Goal: Task Accomplishment & Management: Complete application form

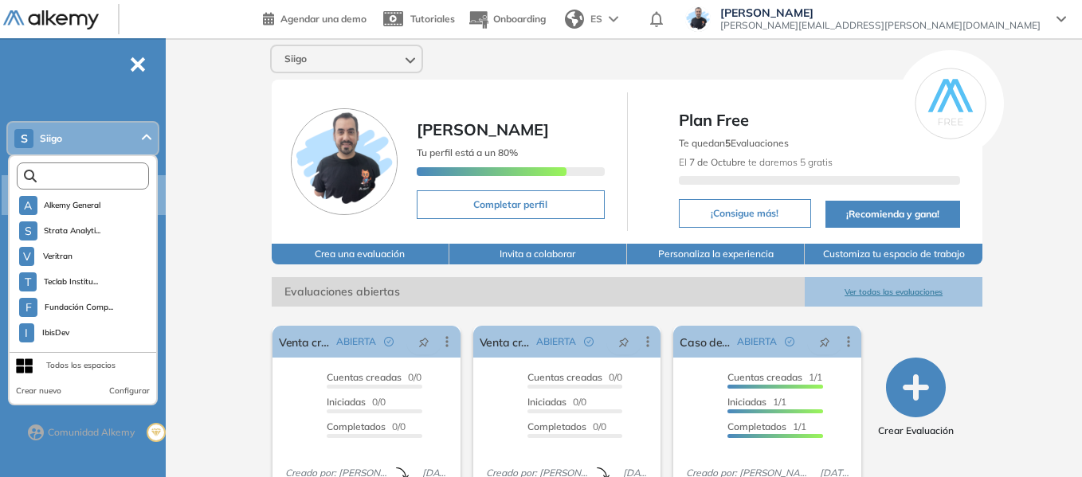
click at [104, 173] on input "text" at bounding box center [87, 177] width 100 height 12
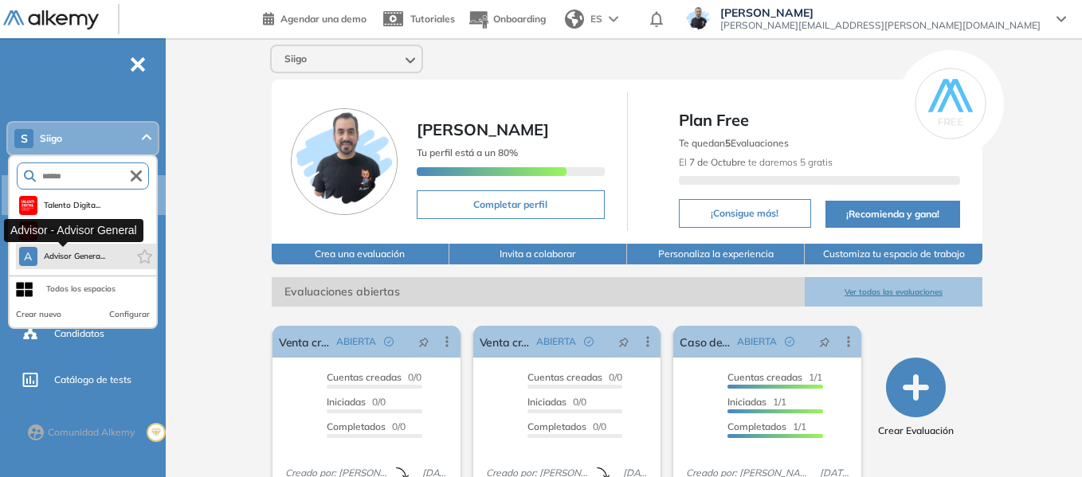
type input "******"
click at [98, 253] on span "Advisor Genera..." at bounding box center [75, 256] width 62 height 13
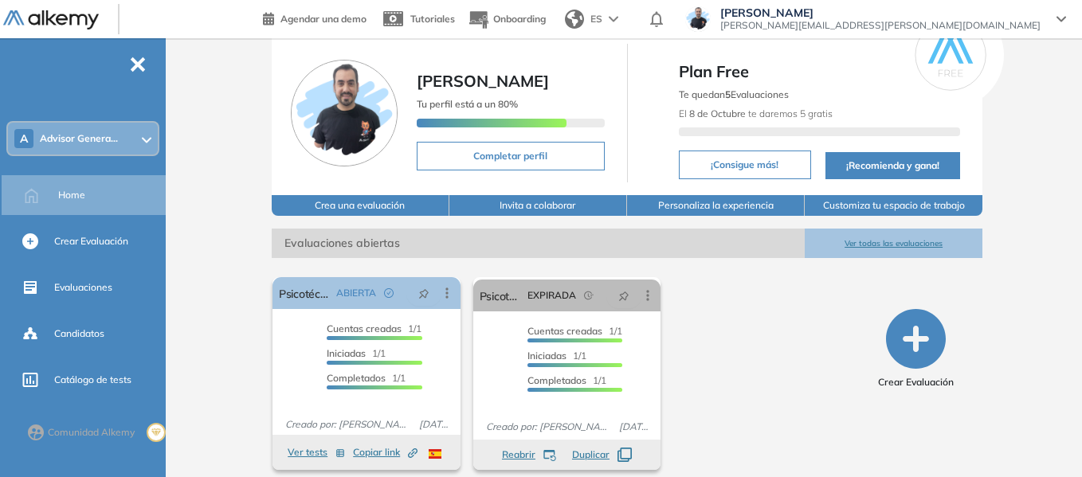
scroll to position [61, 0]
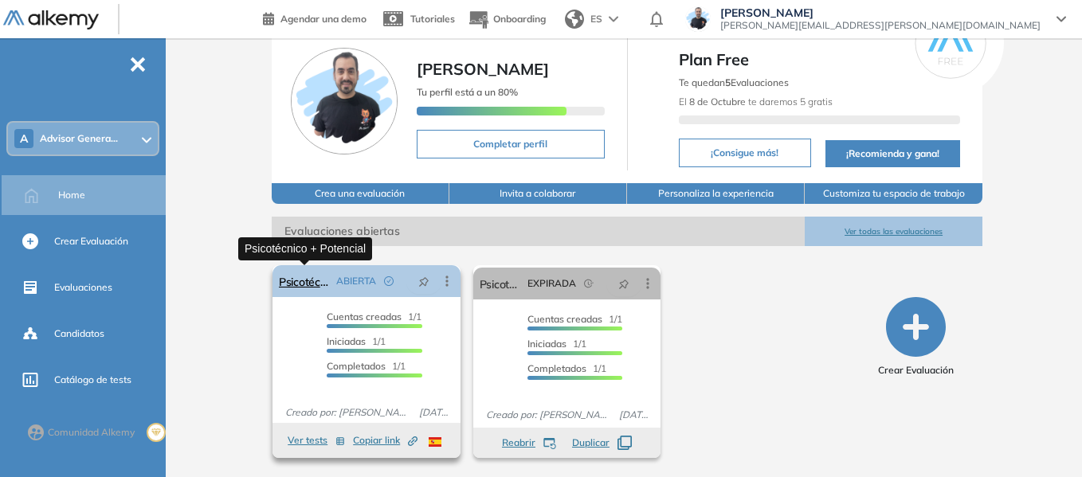
click at [312, 286] on link "Psicotécnico + Potencial" at bounding box center [304, 281] width 51 height 32
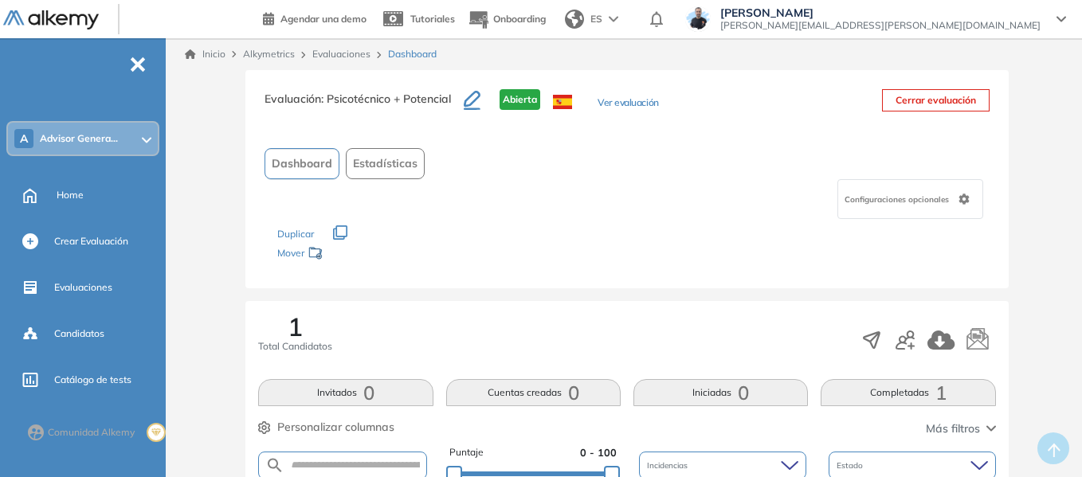
click at [340, 53] on link "Evaluaciones" at bounding box center [341, 54] width 58 height 12
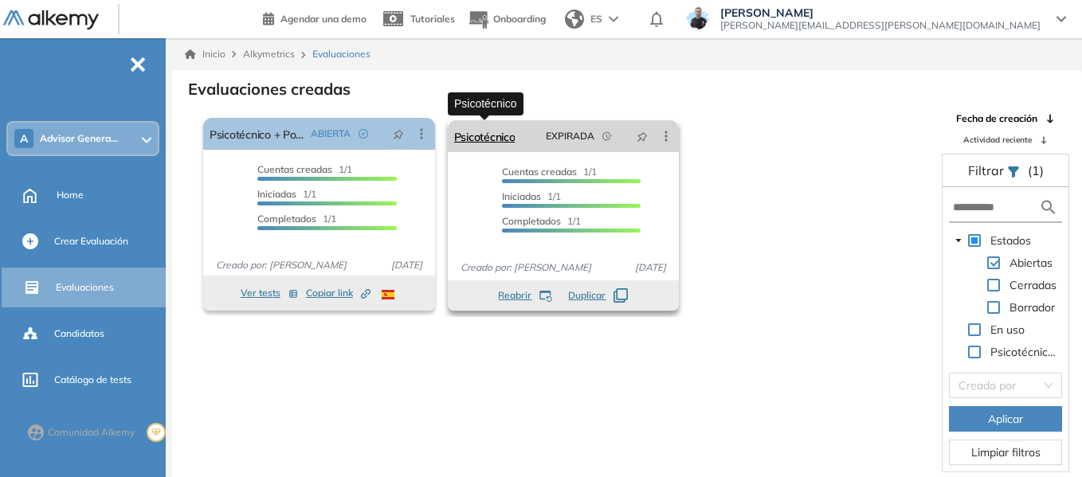
click at [506, 141] on link "Psicotécnico" at bounding box center [484, 136] width 61 height 32
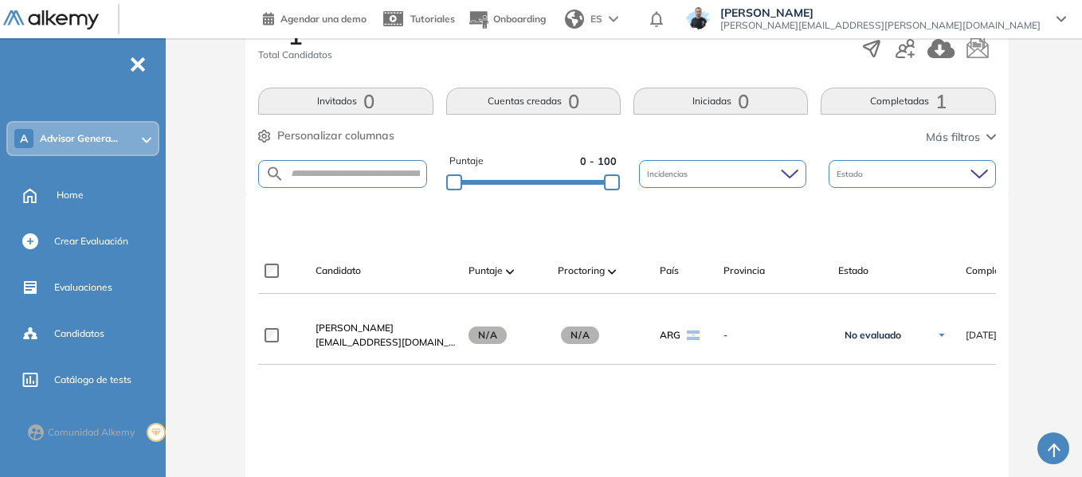
scroll to position [466, 0]
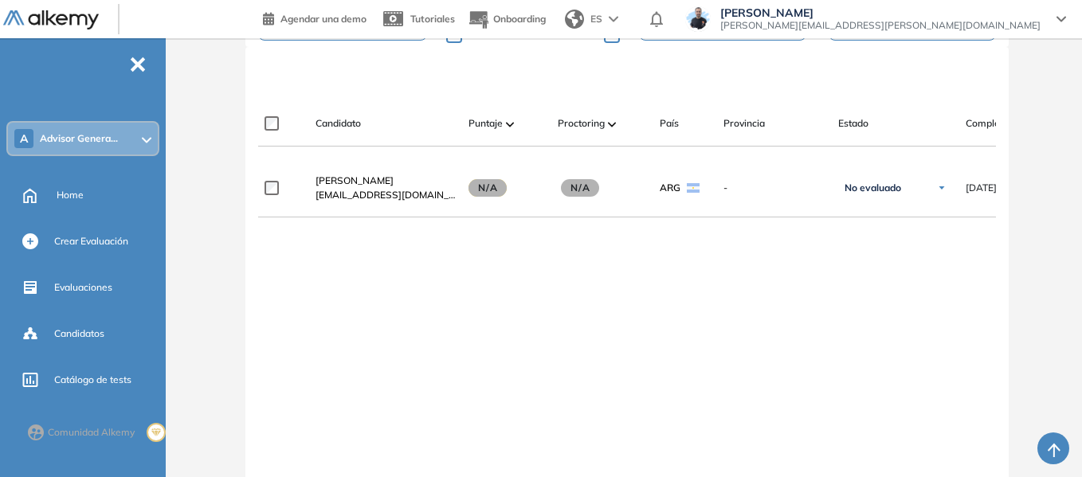
click at [86, 143] on span "Advisor Genera..." at bounding box center [79, 138] width 78 height 13
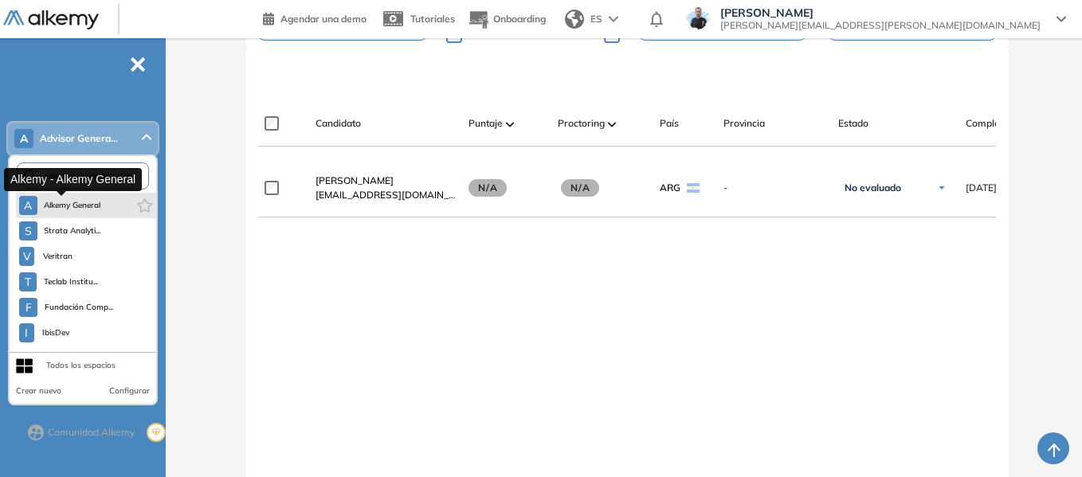
click at [73, 202] on span "Alkemy General" at bounding box center [72, 205] width 57 height 13
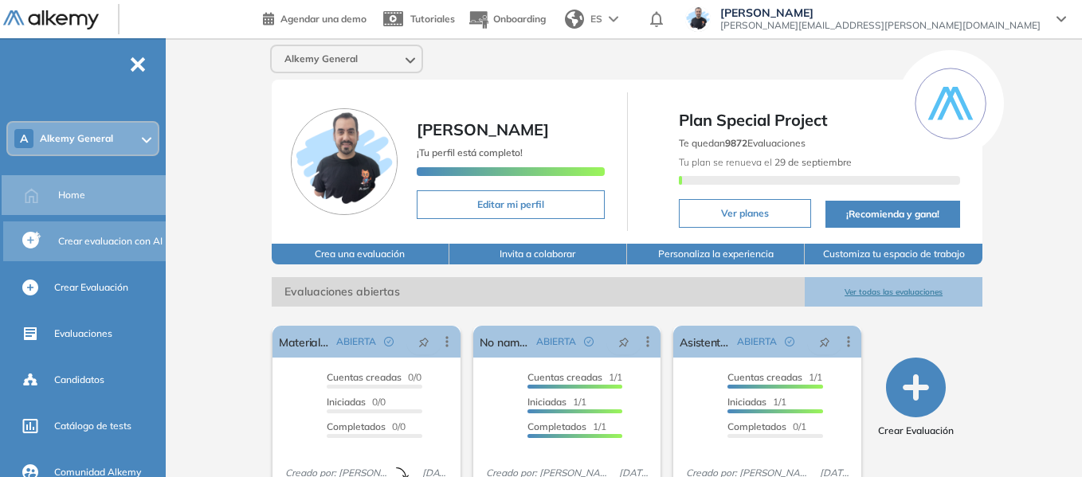
click at [108, 236] on span "Crear evaluacion con AI" at bounding box center [110, 241] width 104 height 14
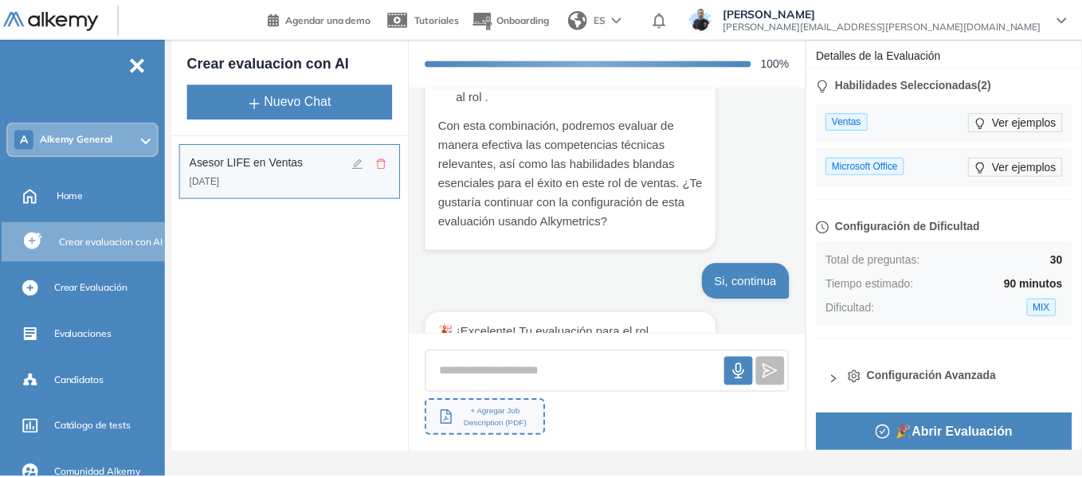
scroll to position [2924, 0]
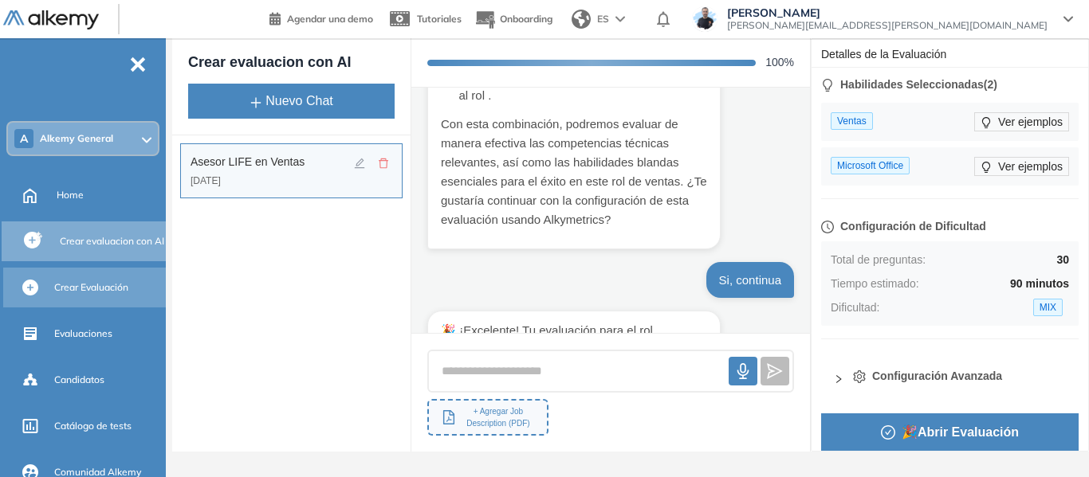
click at [104, 289] on span "Crear Evaluación" at bounding box center [91, 288] width 74 height 14
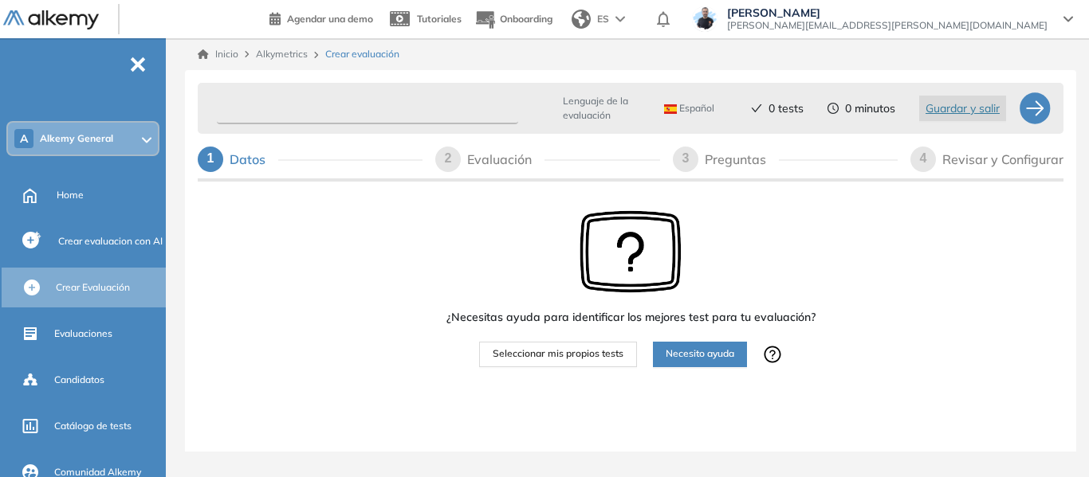
click at [275, 117] on input "text" at bounding box center [367, 108] width 301 height 31
type input "**********"
click at [584, 363] on button "Seleccionar mis propios tests" at bounding box center [558, 355] width 158 height 26
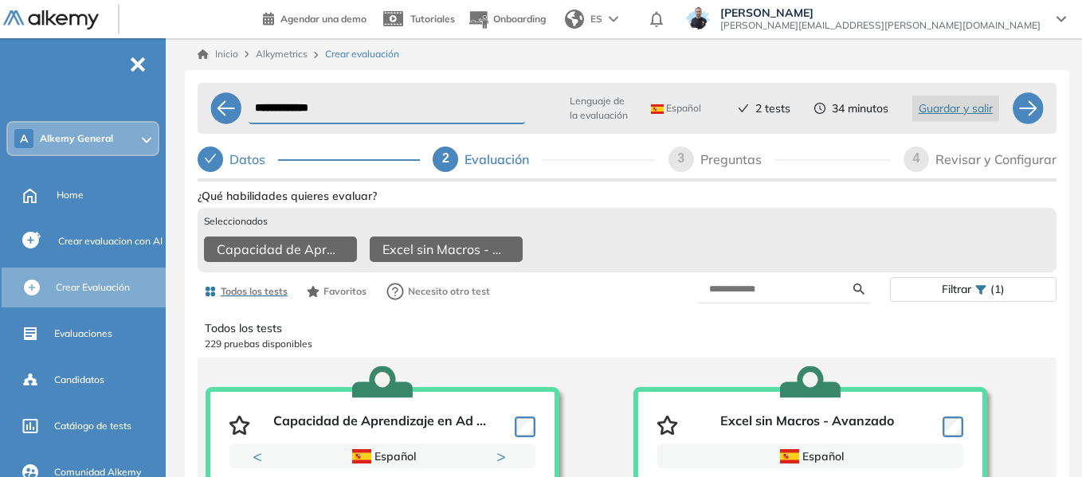
click at [740, 172] on div "Preguntas" at bounding box center [738, 160] width 74 height 26
select select "*****"
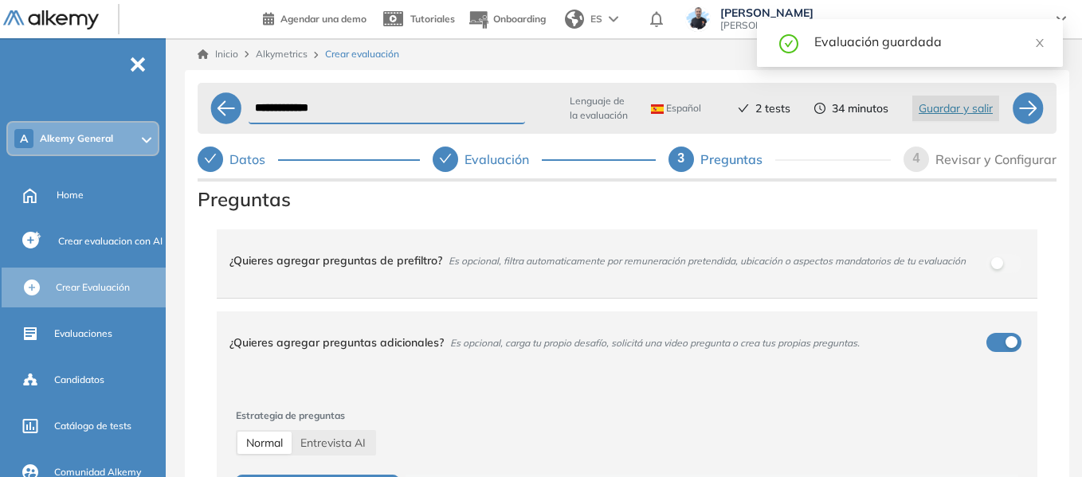
click at [182, 171] on div "**********" at bounding box center [627, 306] width 910 height 536
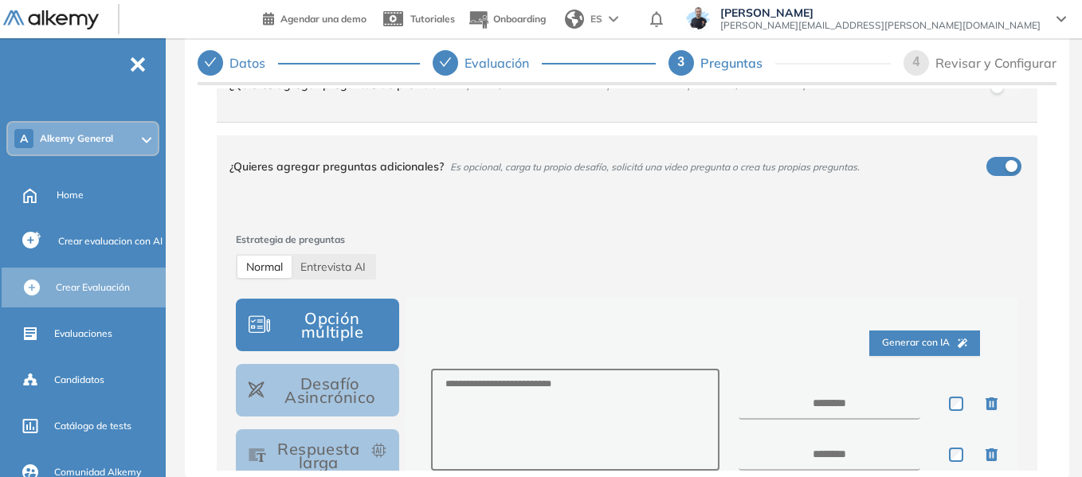
scroll to position [159, 0]
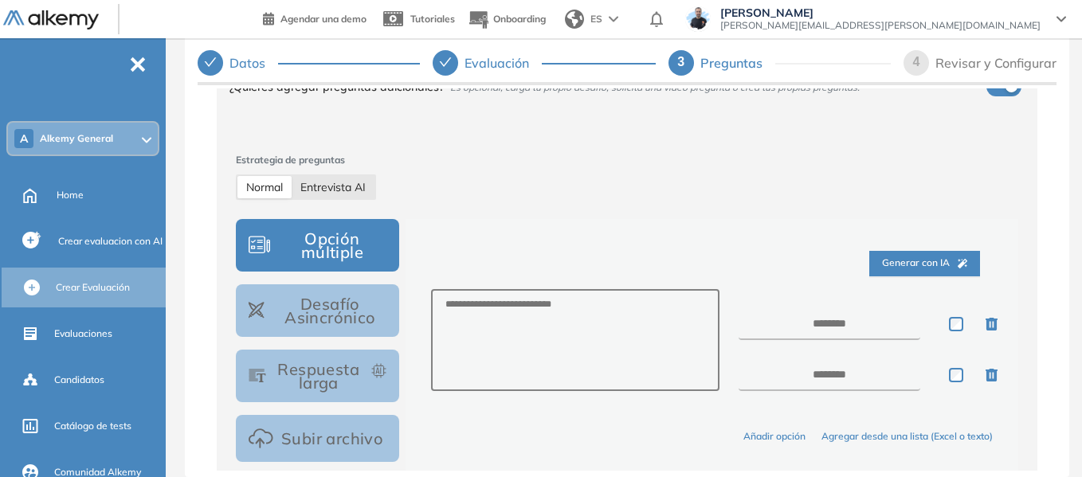
click at [360, 194] on span "Entrevista AI" at bounding box center [332, 187] width 65 height 14
select select "***"
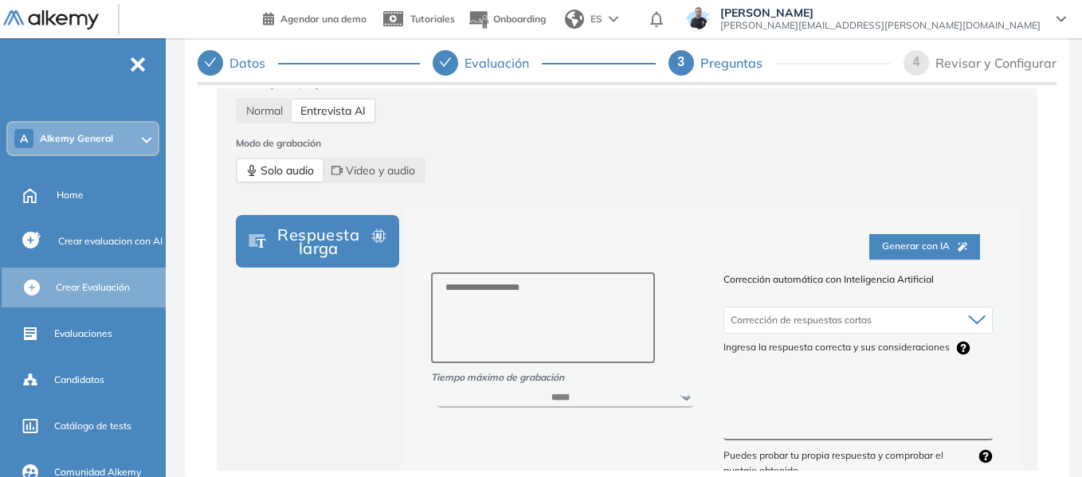
scroll to position [239, 0]
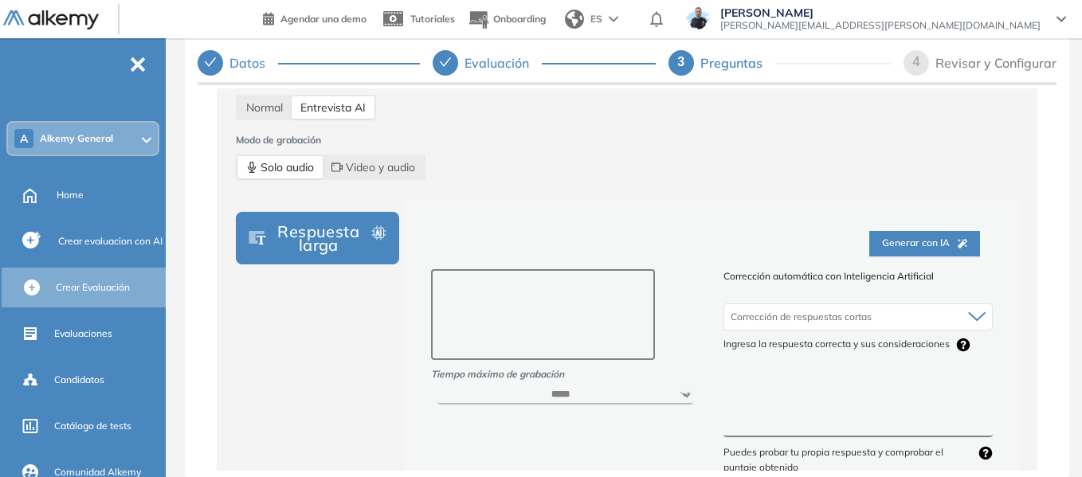
click at [526, 279] on textarea at bounding box center [543, 314] width 224 height 91
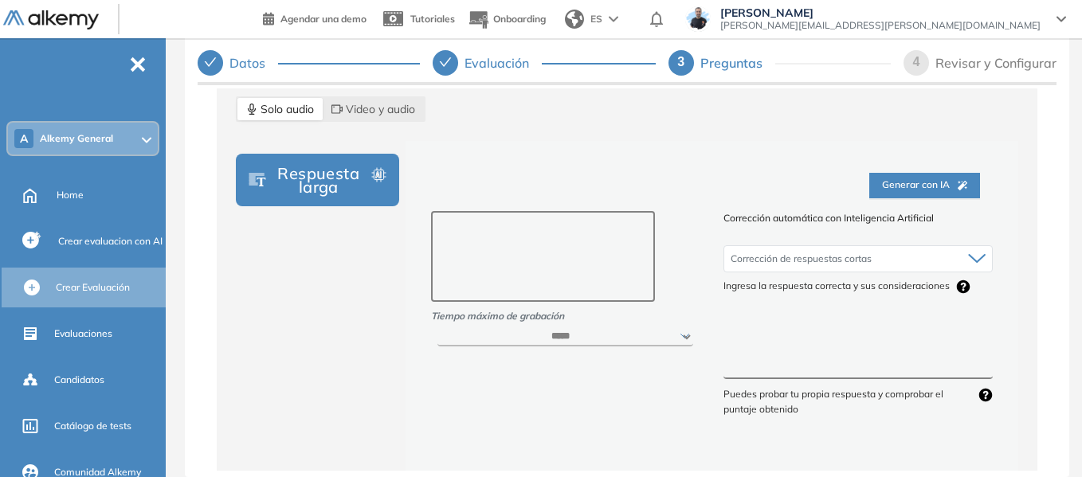
scroll to position [319, 0]
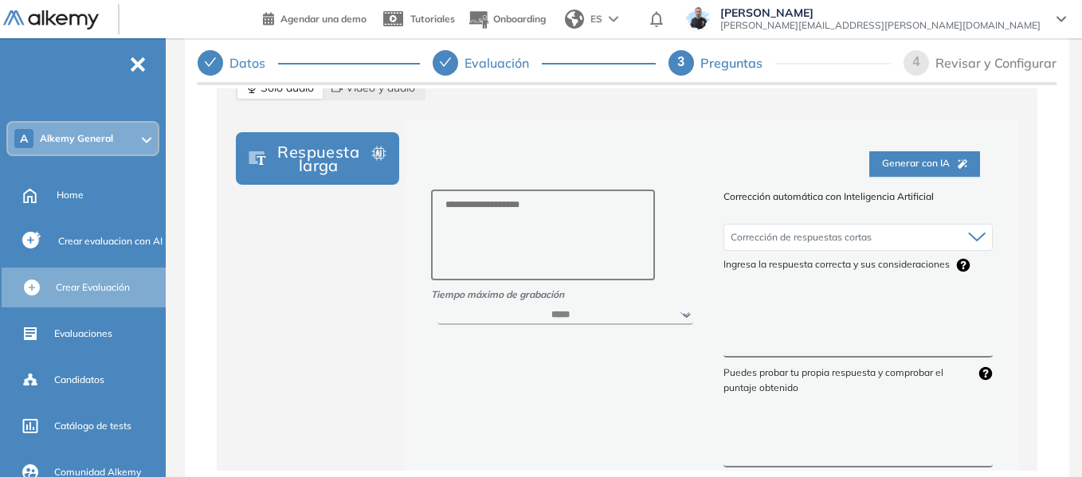
click at [780, 319] on textarea at bounding box center [858, 329] width 269 height 60
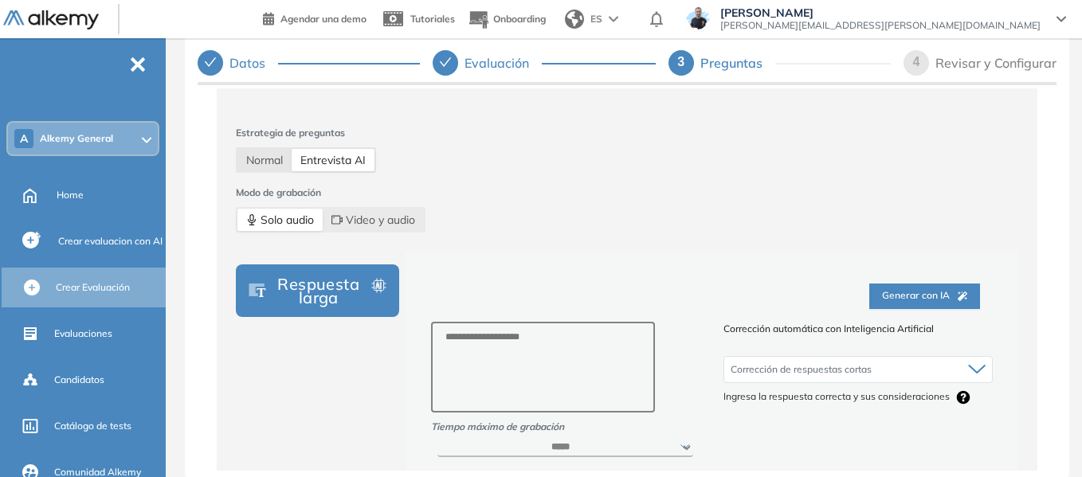
scroll to position [159, 0]
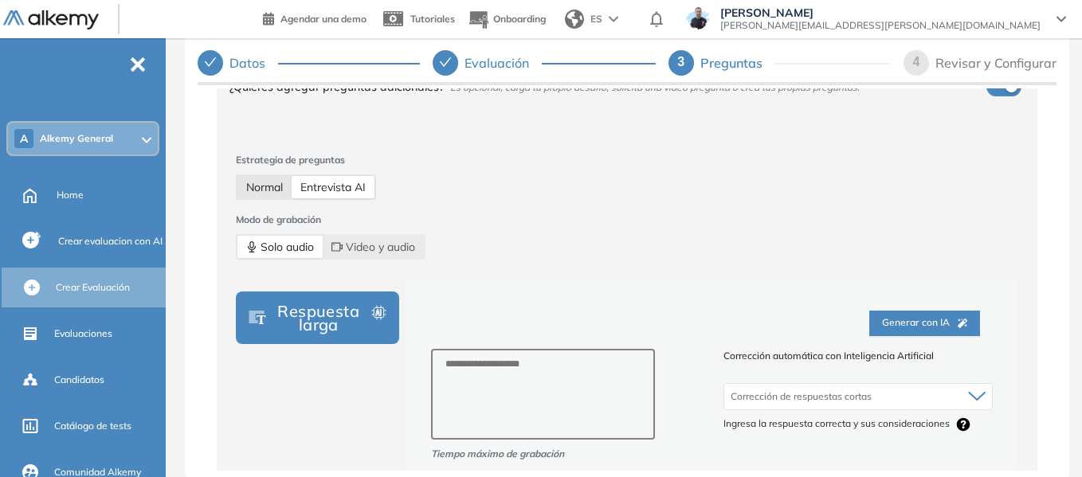
click at [261, 185] on span "Normal" at bounding box center [264, 187] width 37 height 14
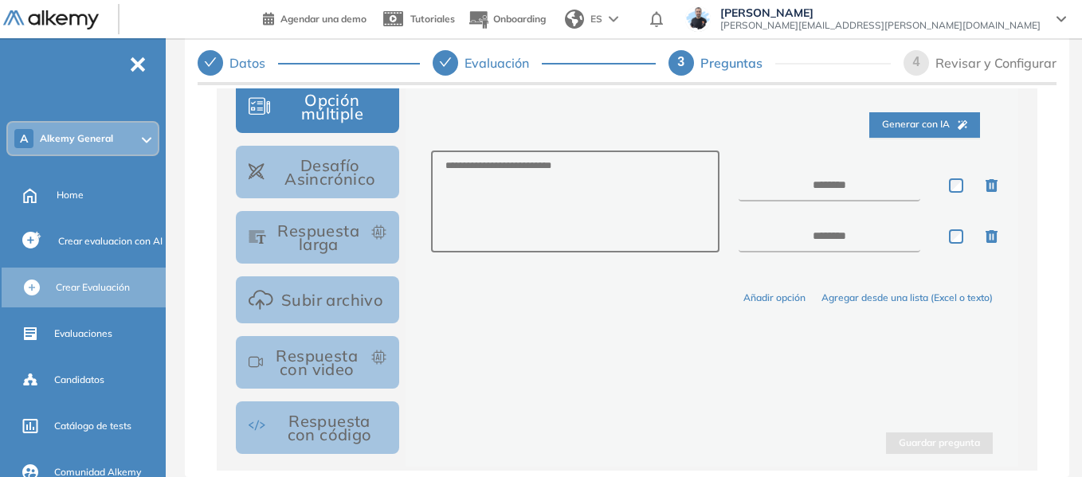
scroll to position [399, 0]
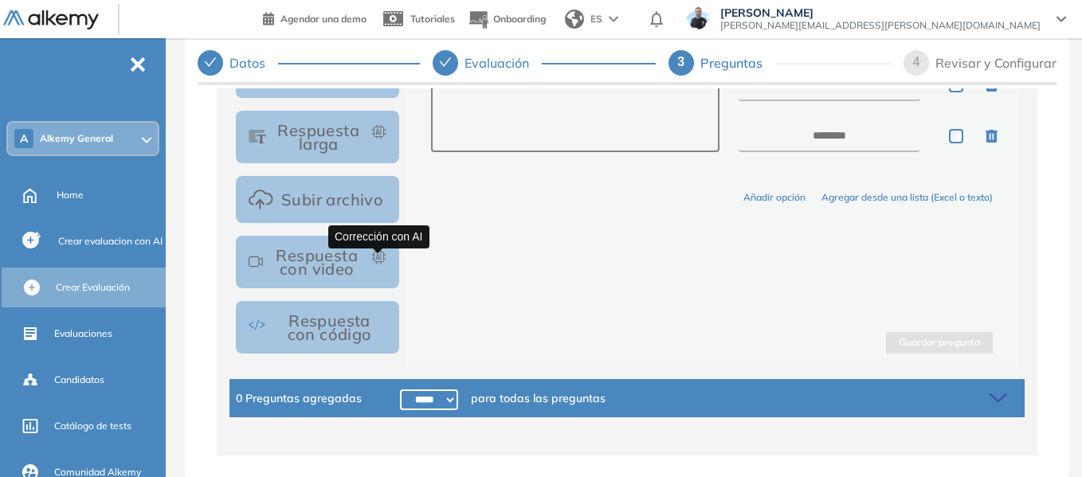
click at [372, 261] on icon "button" at bounding box center [378, 256] width 15 height 15
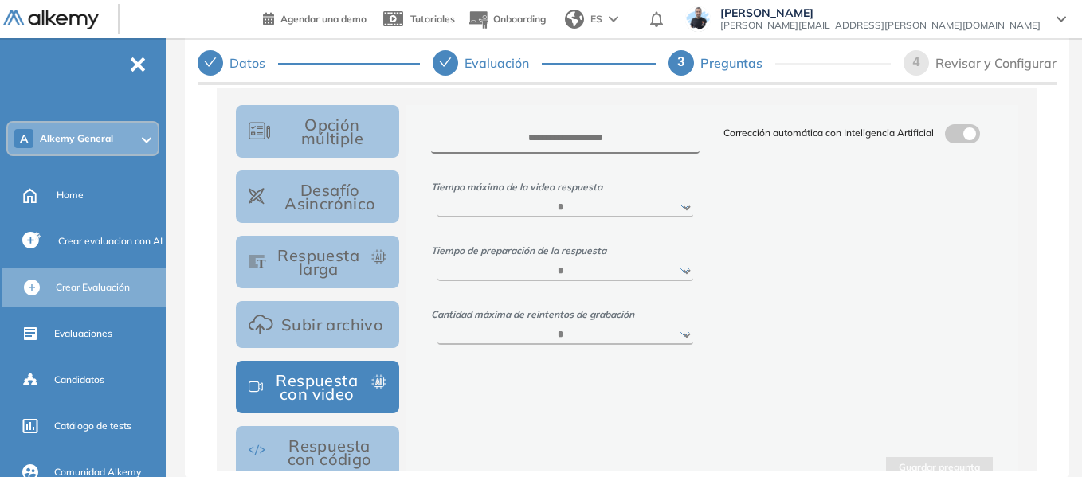
scroll to position [239, 0]
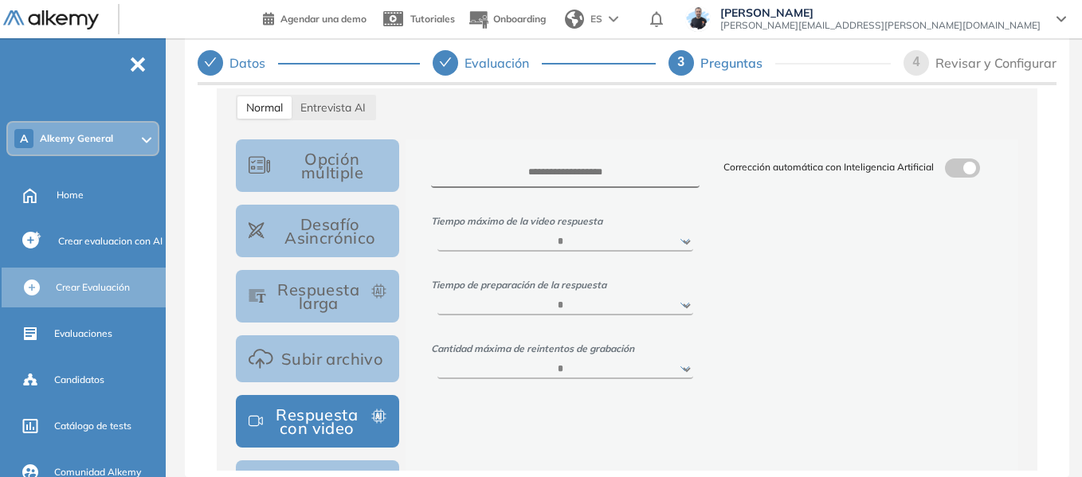
click at [952, 163] on span at bounding box center [951, 165] width 13 height 13
click at [823, 290] on textarea at bounding box center [858, 286] width 269 height 60
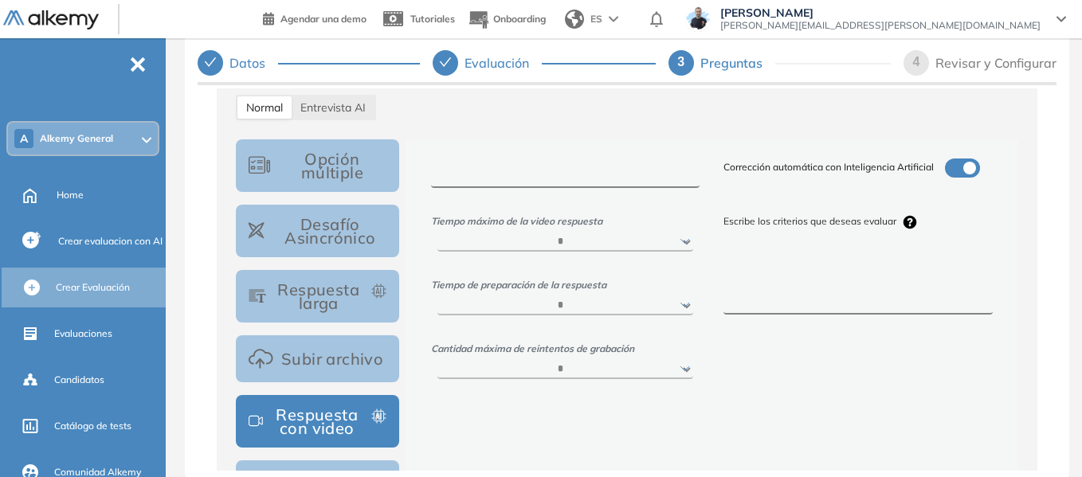
click at [535, 168] on textarea at bounding box center [565, 173] width 269 height 29
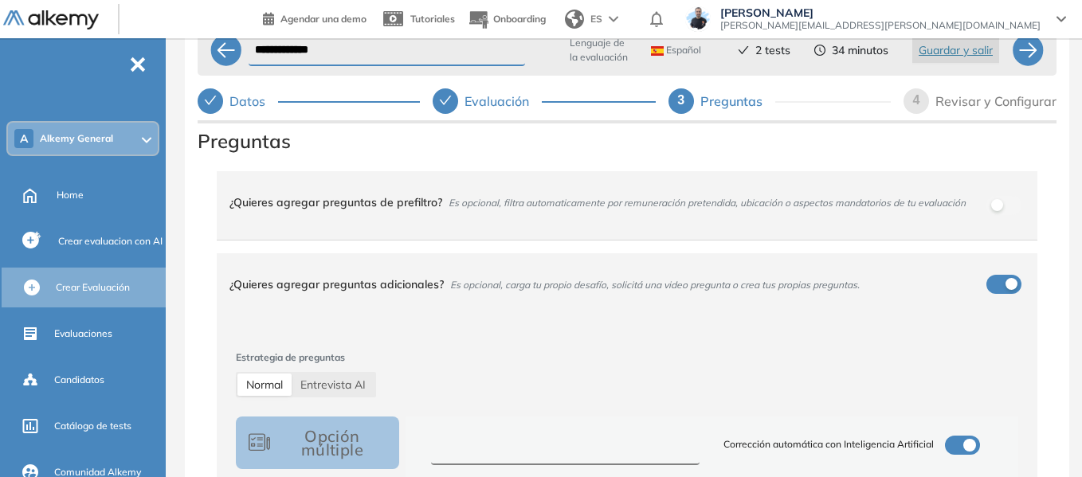
scroll to position [0, 0]
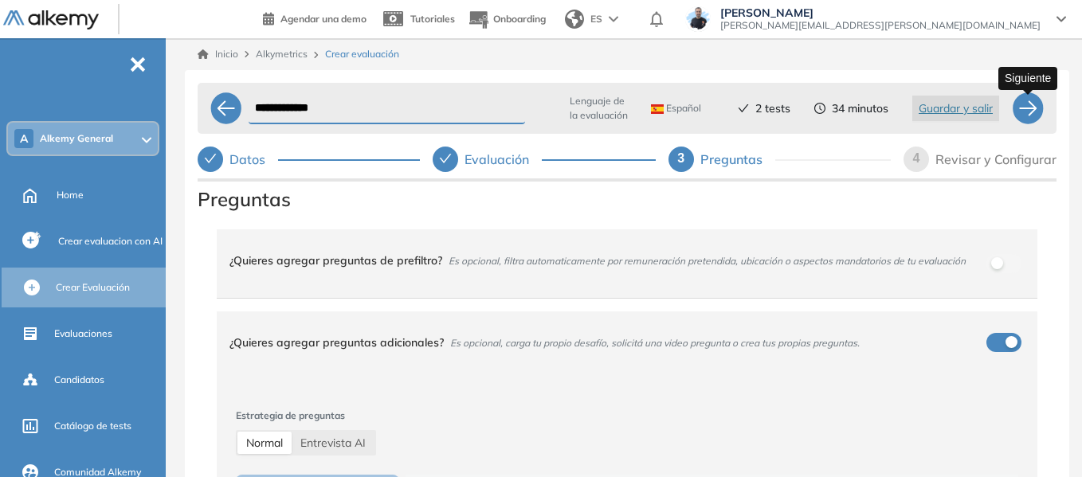
click at [1027, 110] on div at bounding box center [1028, 108] width 32 height 32
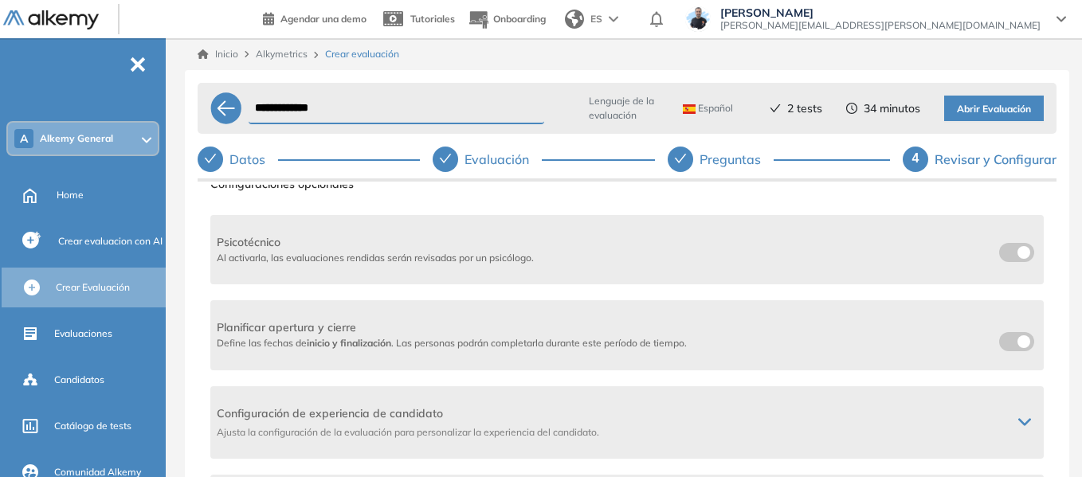
scroll to position [80, 0]
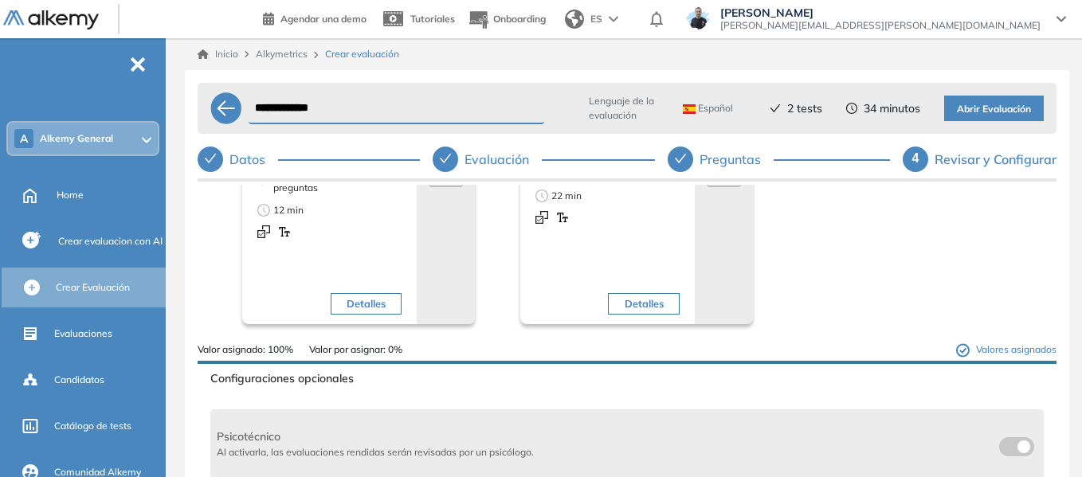
click at [984, 116] on span "Abrir Evaluación" at bounding box center [994, 109] width 74 height 15
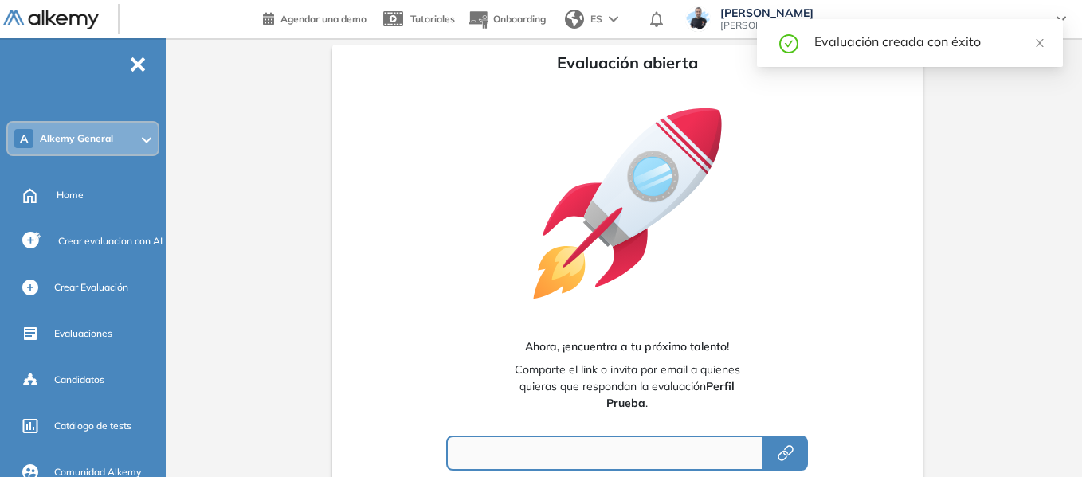
type input "**********"
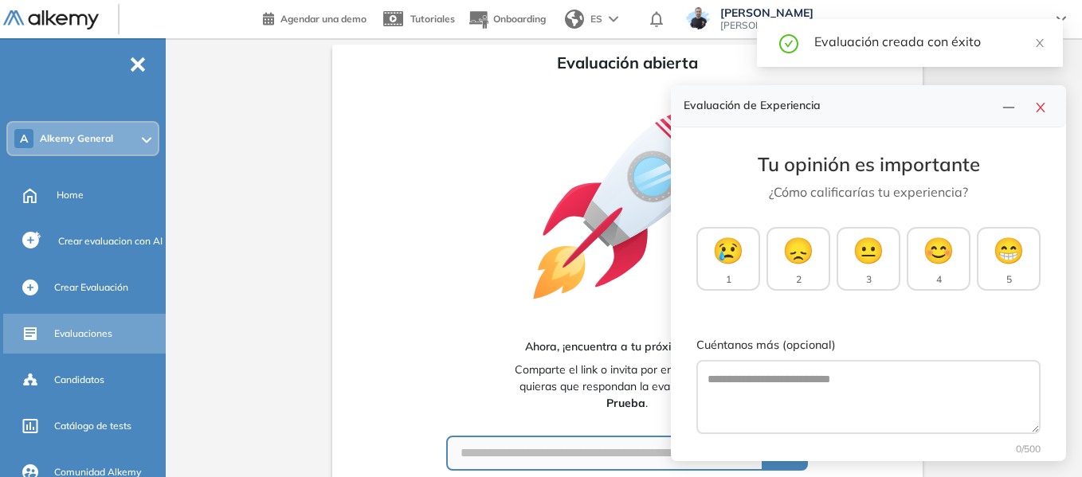
click at [88, 333] on span "Evaluaciones" at bounding box center [83, 334] width 58 height 14
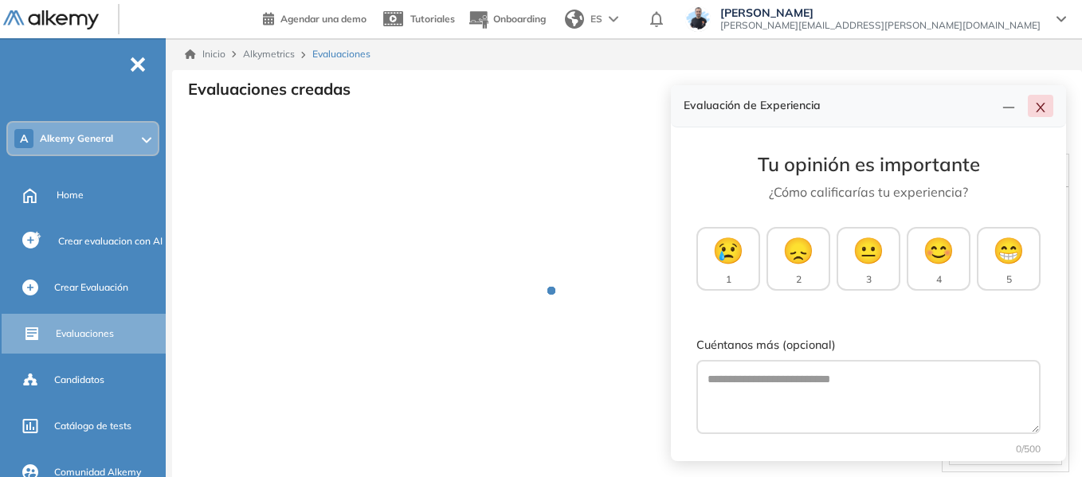
click at [1046, 110] on icon "close" at bounding box center [1041, 107] width 13 height 13
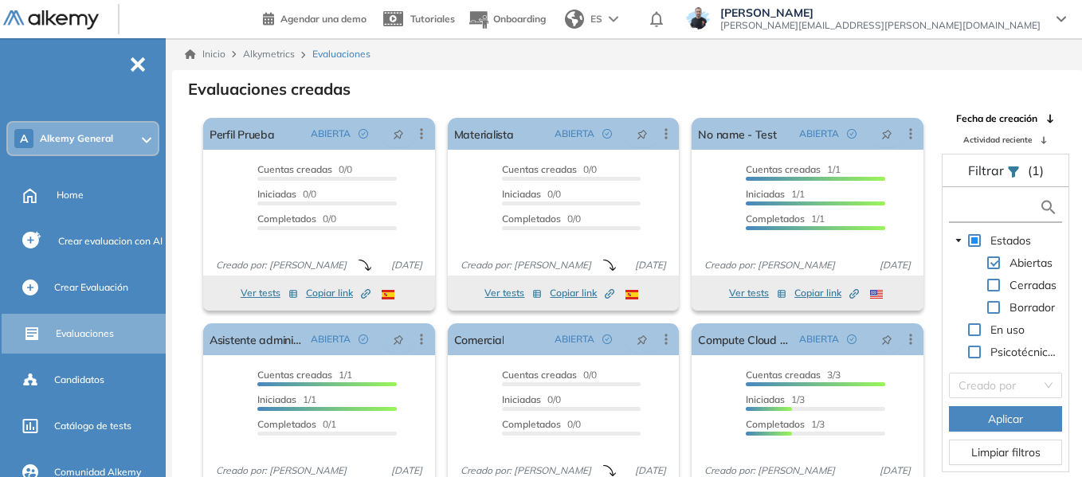
click at [991, 214] on input "text" at bounding box center [996, 207] width 86 height 17
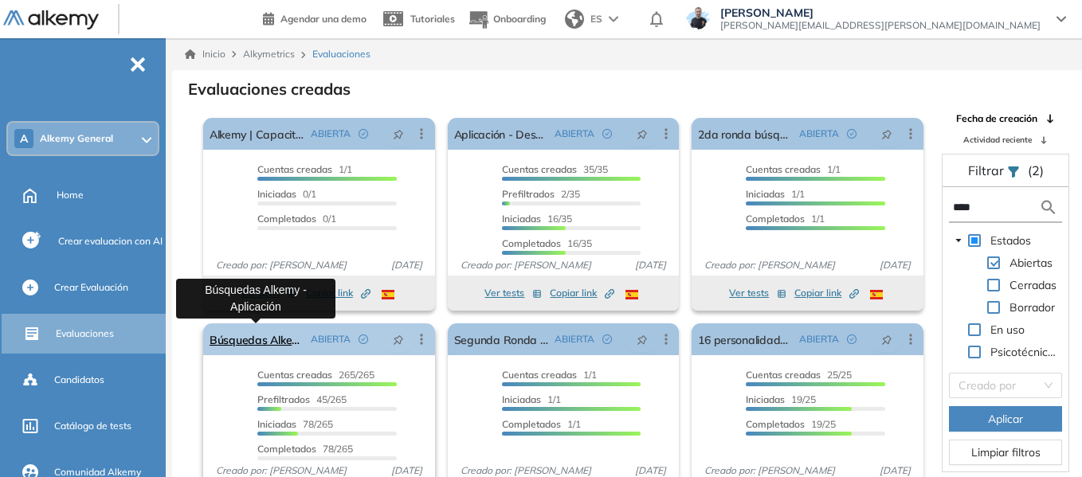
type input "****"
click at [269, 351] on link "Búsquedas Alkemy - Aplicación" at bounding box center [257, 340] width 95 height 32
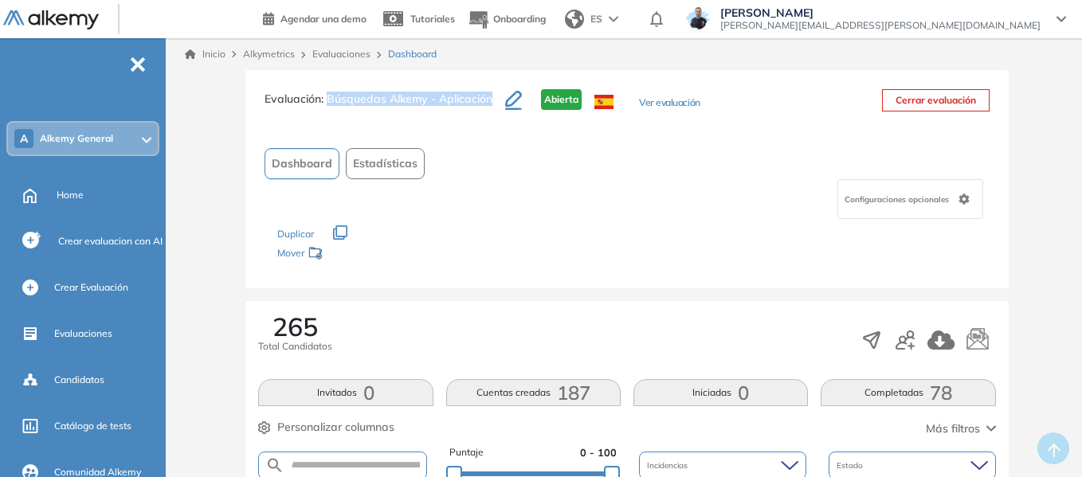
drag, startPoint x: 329, startPoint y: 97, endPoint x: 493, endPoint y: 92, distance: 164.3
click at [493, 92] on h3 "Evaluación : Búsquedas Alkemy - Aplicación" at bounding box center [385, 105] width 241 height 33
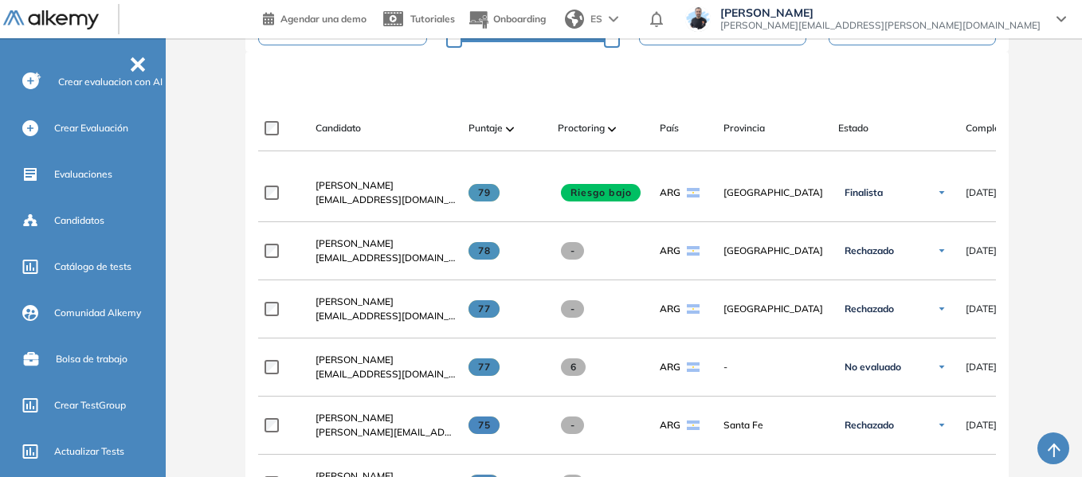
scroll to position [478, 0]
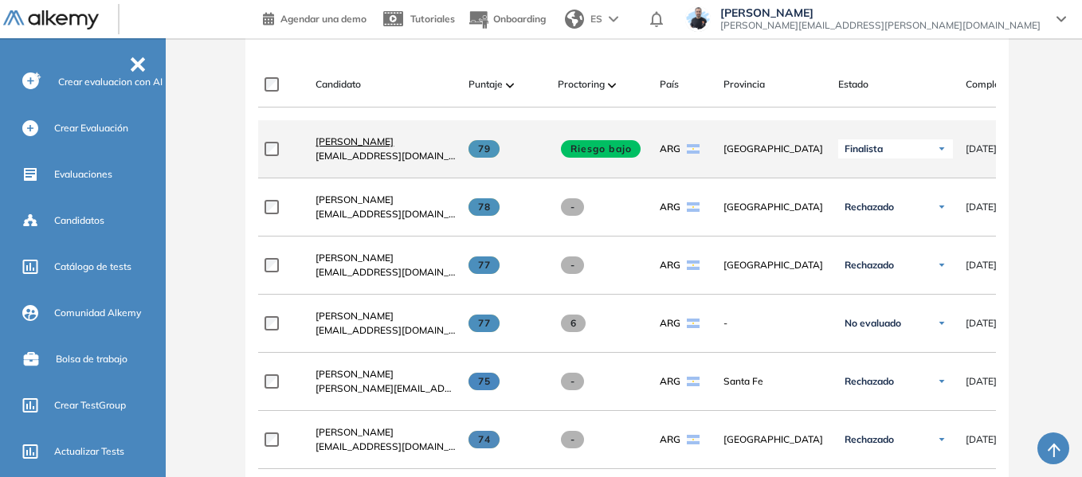
click at [365, 147] on span "[PERSON_NAME]" at bounding box center [355, 141] width 78 height 12
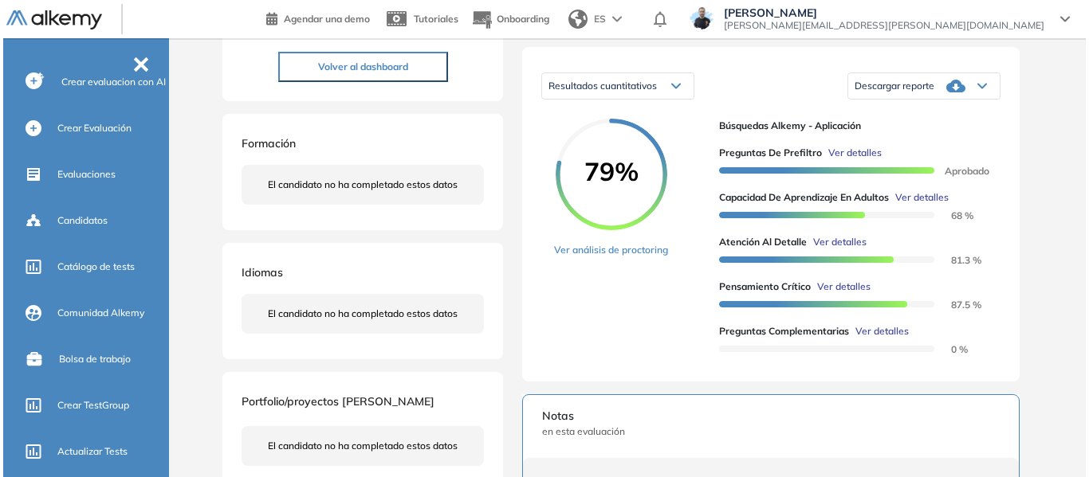
scroll to position [239, 0]
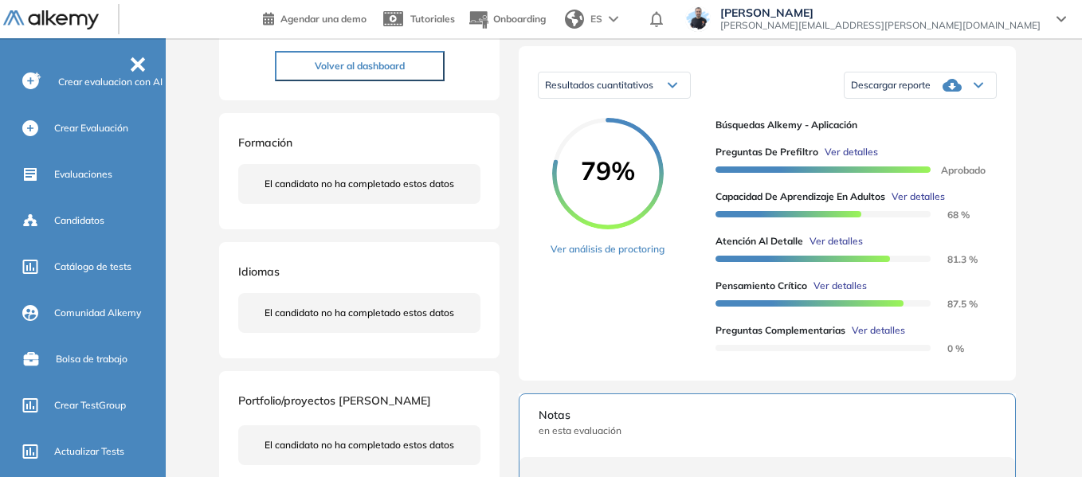
click at [934, 204] on span "Ver detalles" at bounding box center [918, 197] width 53 height 14
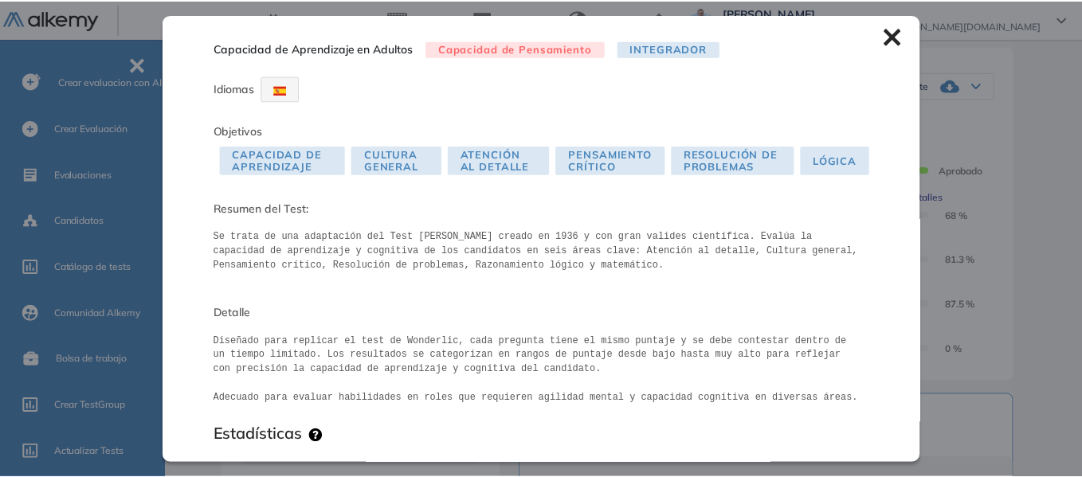
scroll to position [399, 0]
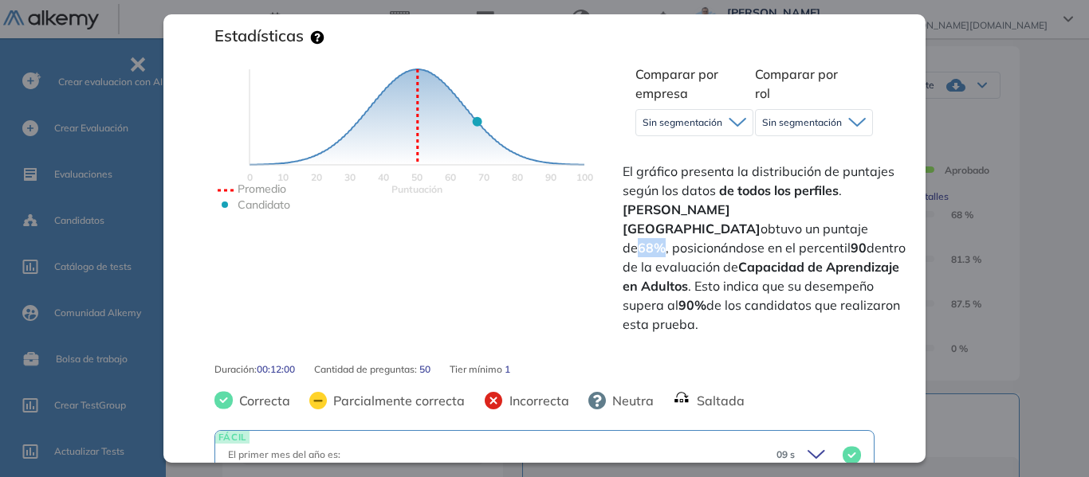
drag, startPoint x: 793, startPoint y: 210, endPoint x: 817, endPoint y: 209, distance: 24.0
click at [666, 240] on strong "68%" at bounding box center [652, 248] width 28 height 16
drag, startPoint x: 803, startPoint y: 226, endPoint x: 827, endPoint y: 226, distance: 23.1
click at [827, 226] on span "El gráfico presenta la distribución de puntajes según los datos de todos los pe…" at bounding box center [765, 248] width 287 height 172
drag, startPoint x: 637, startPoint y: 288, endPoint x: 658, endPoint y: 290, distance: 20.9
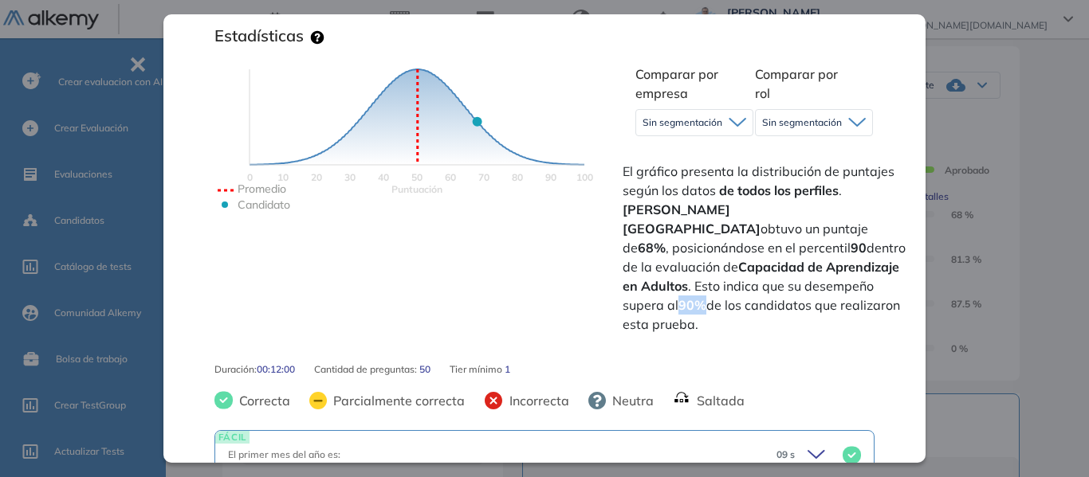
click at [678, 297] on strong "90%" at bounding box center [692, 305] width 28 height 16
click at [1043, 201] on div "Capacidad de Aprendizaje en Adultos Capacidad de Pensamiento Integrador Idiomas…" at bounding box center [630, 297] width 829 height 933
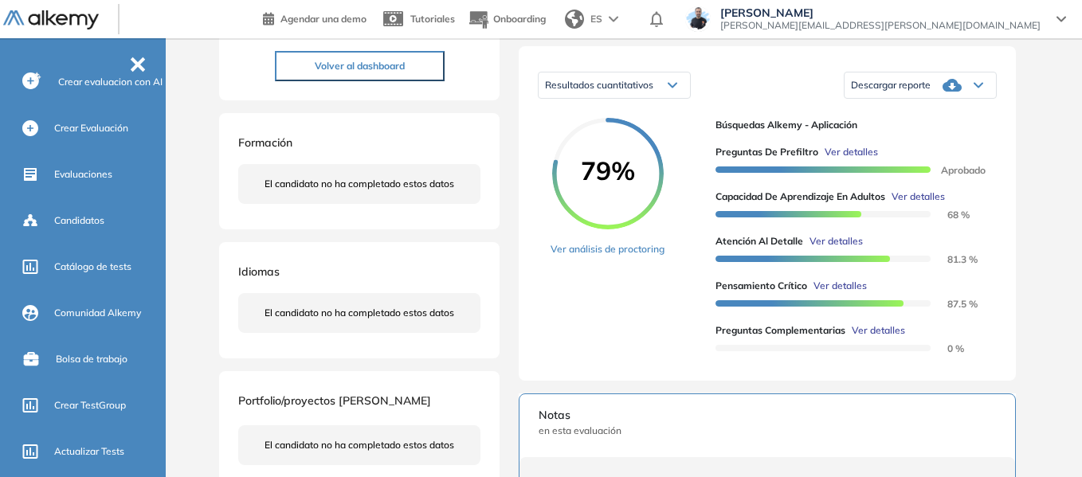
scroll to position [0, 0]
click at [984, 99] on div "Descargar reporte" at bounding box center [920, 85] width 151 height 32
click at [941, 112] on li "Descargar informe completo" at bounding box center [911, 104] width 118 height 16
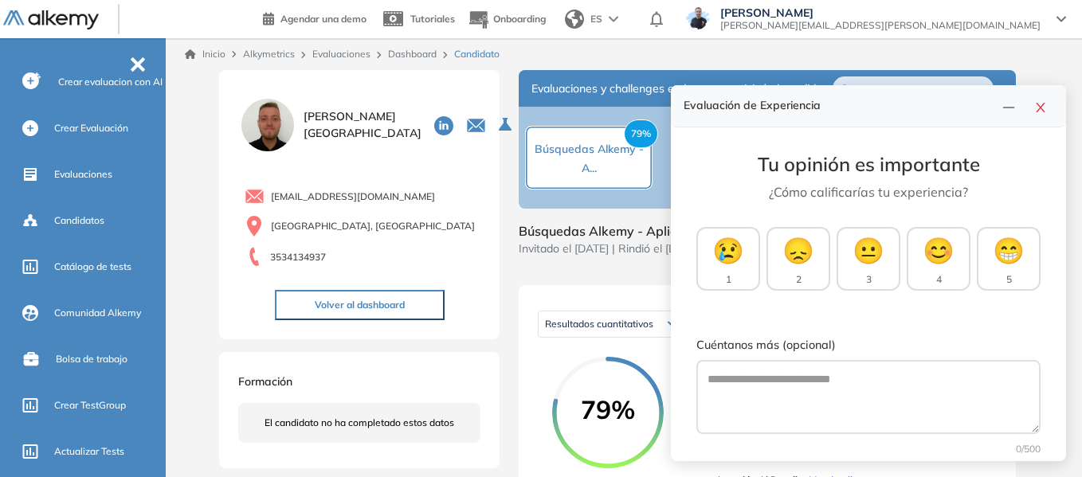
click at [337, 53] on link "Evaluaciones" at bounding box center [341, 54] width 58 height 12
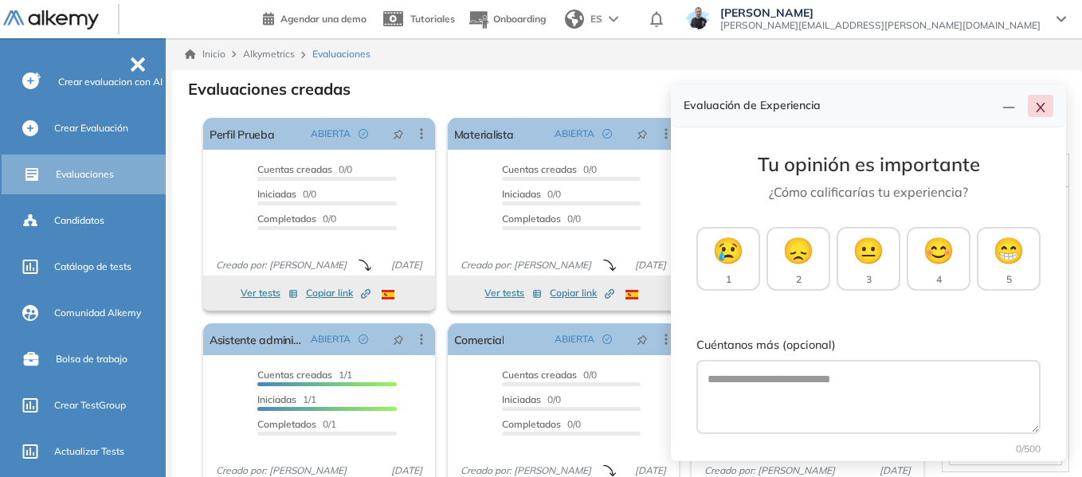
click at [1037, 102] on icon "close" at bounding box center [1041, 107] width 13 height 13
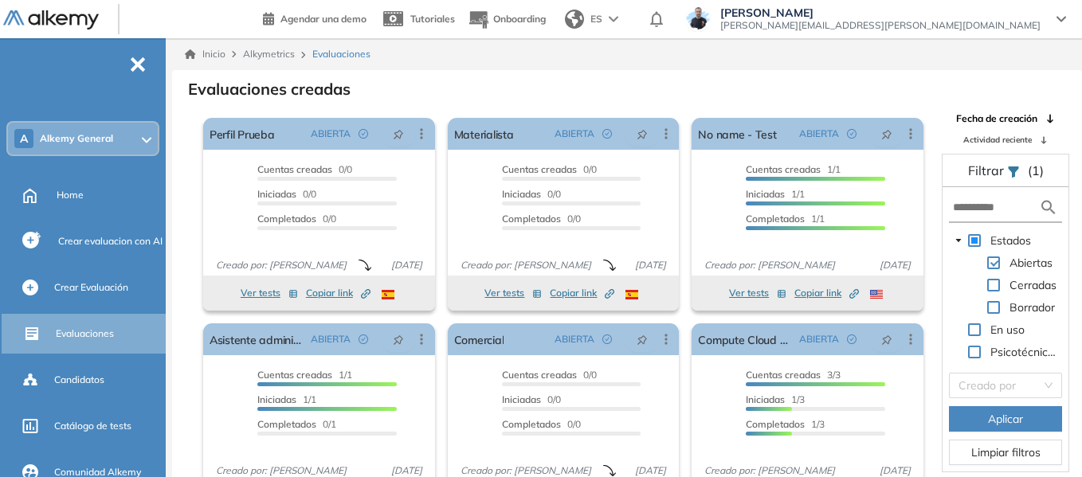
click at [95, 145] on div "A Alkemy General" at bounding box center [83, 139] width 150 height 32
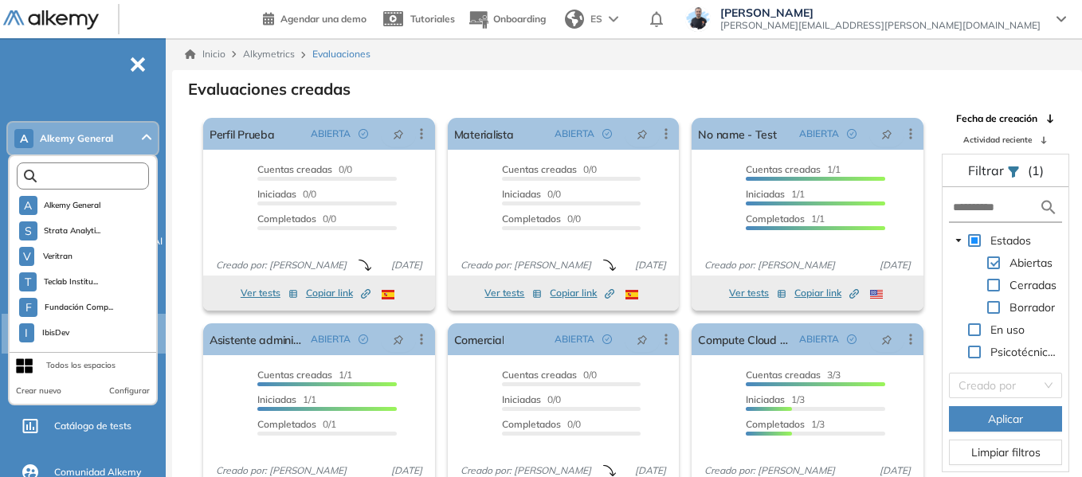
click at [93, 177] on input "text" at bounding box center [87, 177] width 100 height 12
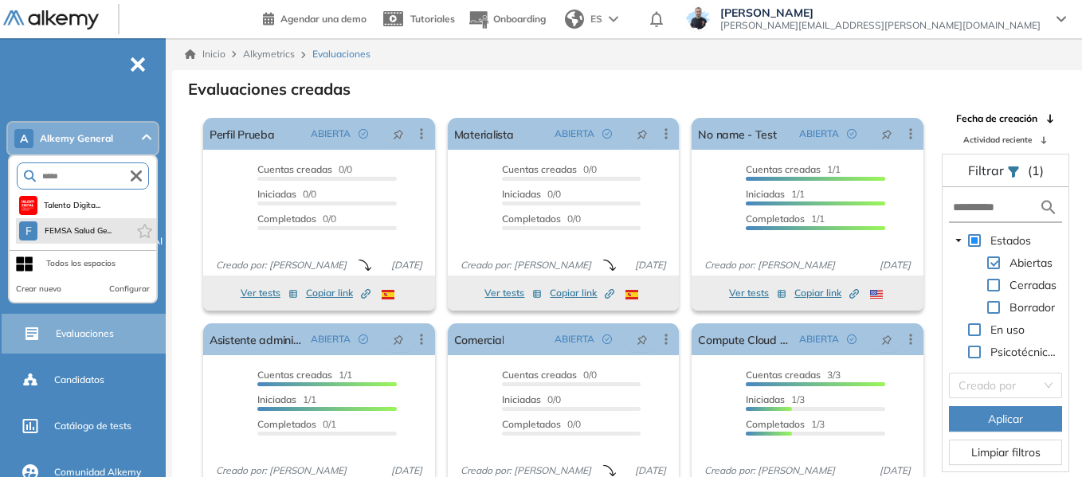
type input "*****"
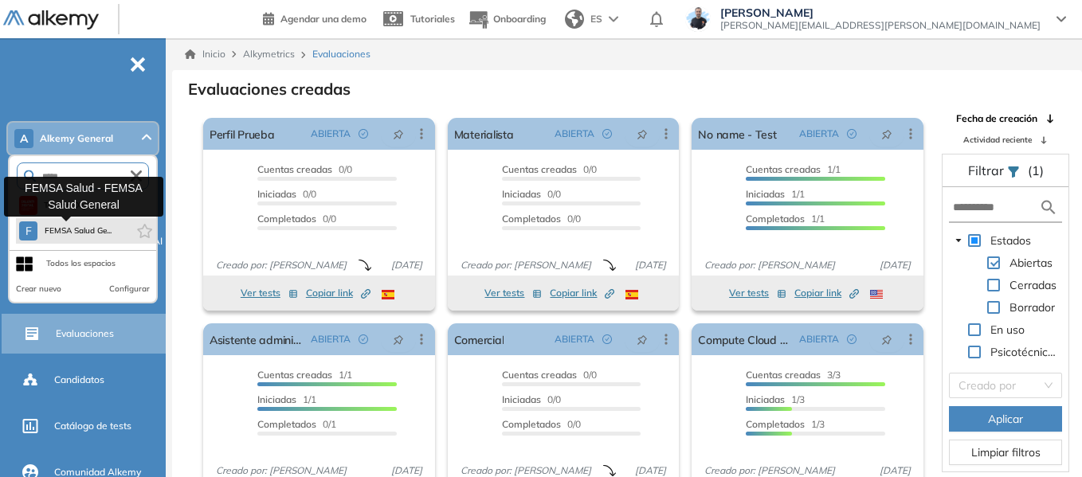
click at [99, 227] on span "FEMSA Salud Ge..." at bounding box center [78, 231] width 68 height 13
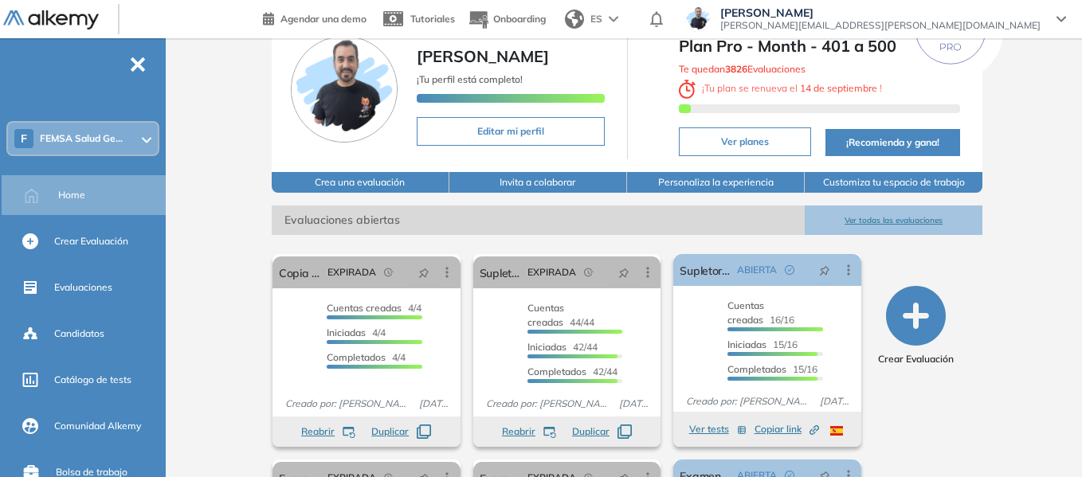
scroll to position [239, 0]
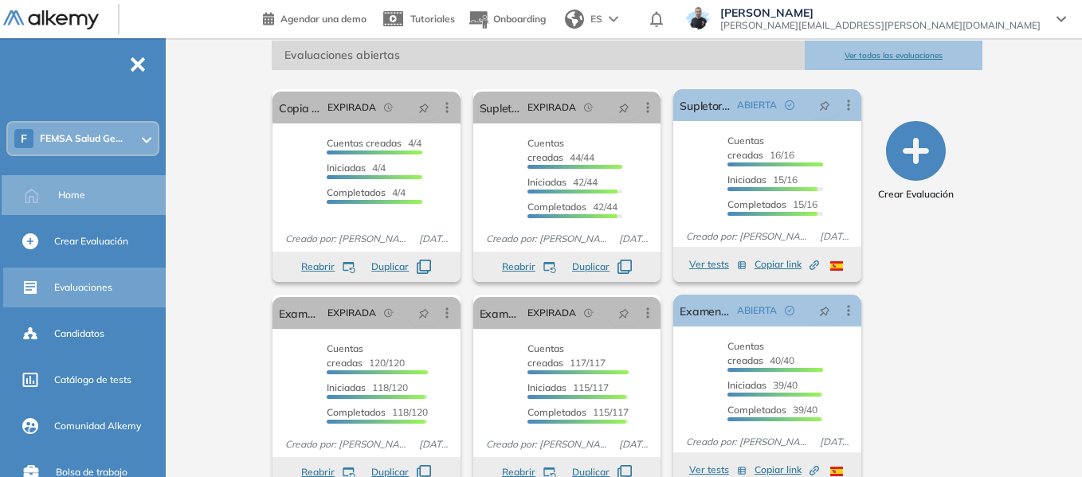
click at [91, 291] on span "Evaluaciones" at bounding box center [83, 288] width 58 height 14
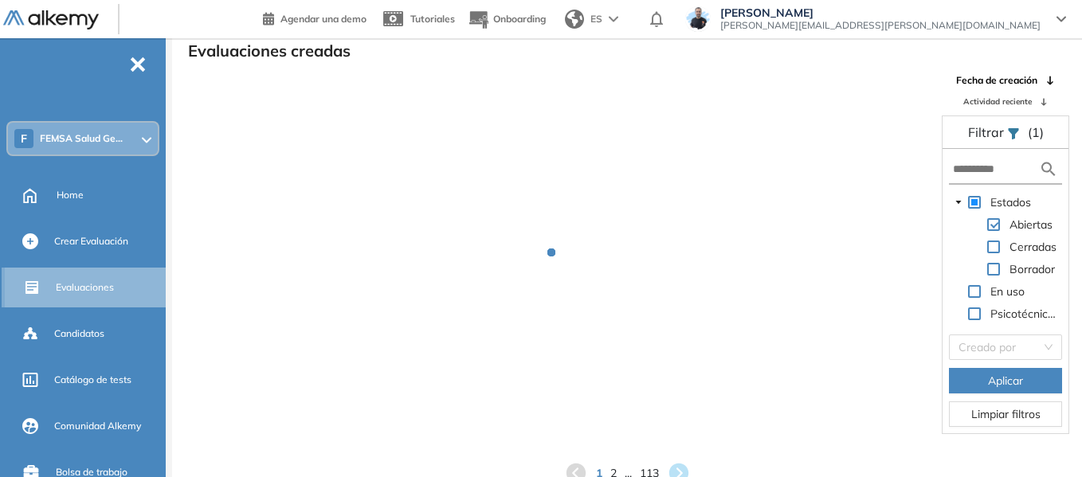
scroll to position [38, 0]
click at [967, 166] on input "text" at bounding box center [996, 169] width 86 height 17
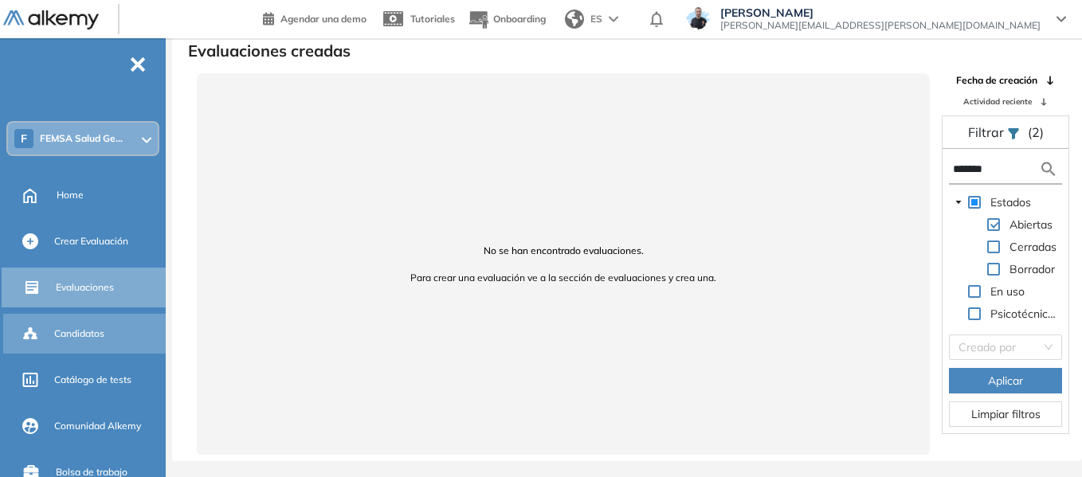
type input "*******"
click at [102, 335] on span "Candidatos" at bounding box center [79, 334] width 50 height 14
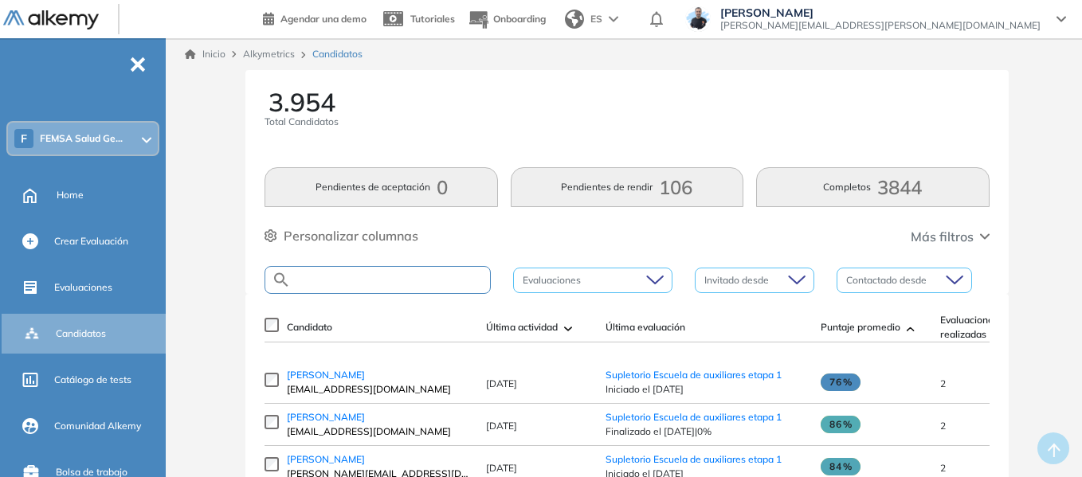
click at [345, 279] on input "text" at bounding box center [390, 280] width 199 height 12
type input "*******"
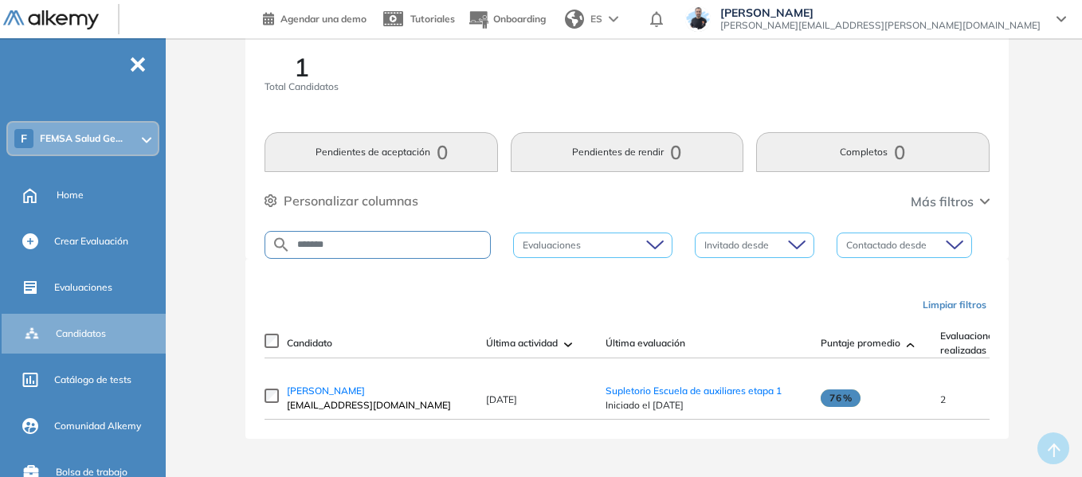
scroll to position [41, 0]
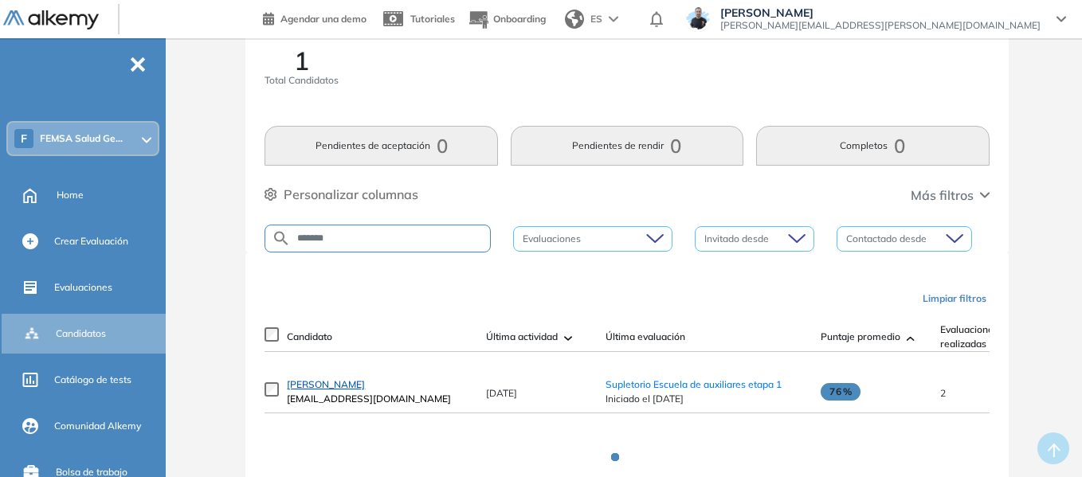
click at [365, 391] on span "[PERSON_NAME]" at bounding box center [326, 385] width 78 height 12
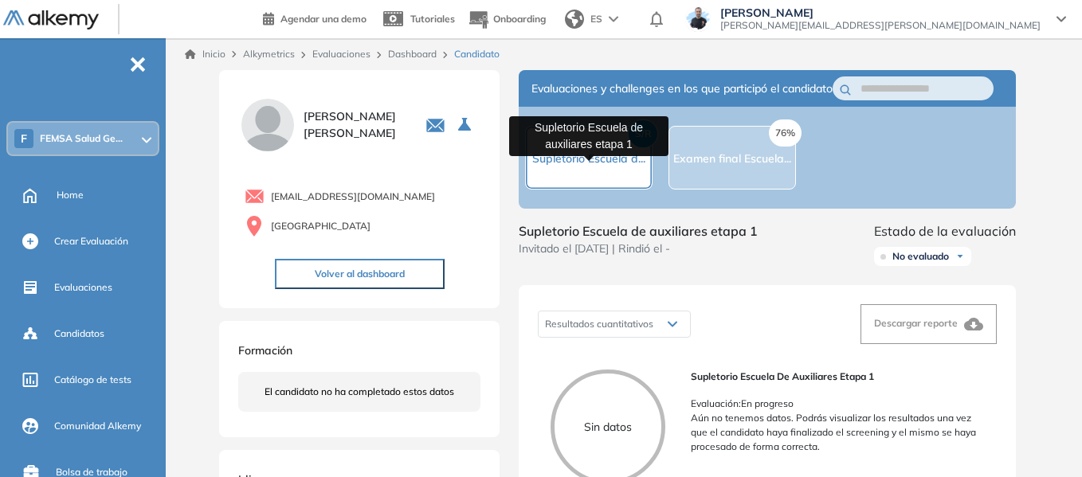
click at [599, 166] on span "Supletorio Escuela d..." at bounding box center [588, 158] width 113 height 14
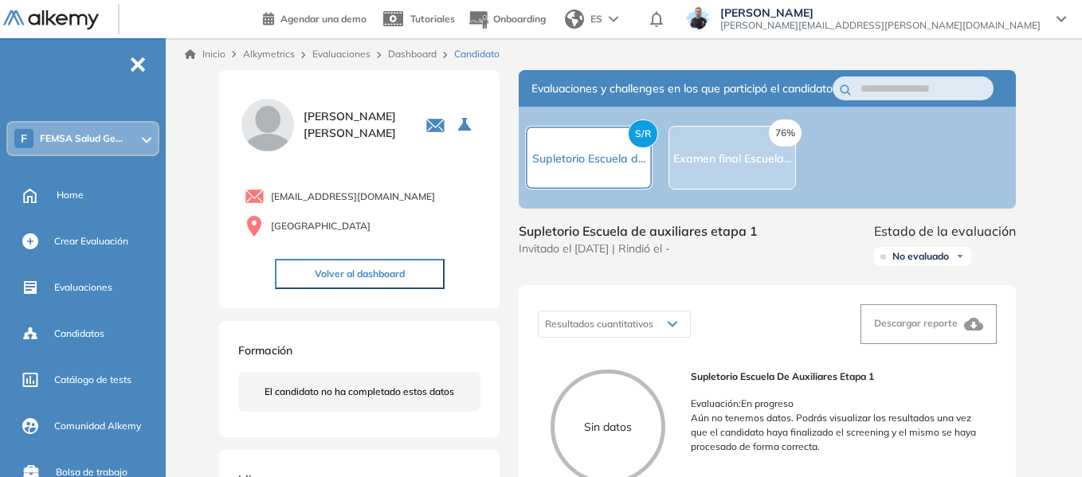
click at [424, 56] on link "Dashboard" at bounding box center [412, 54] width 49 height 12
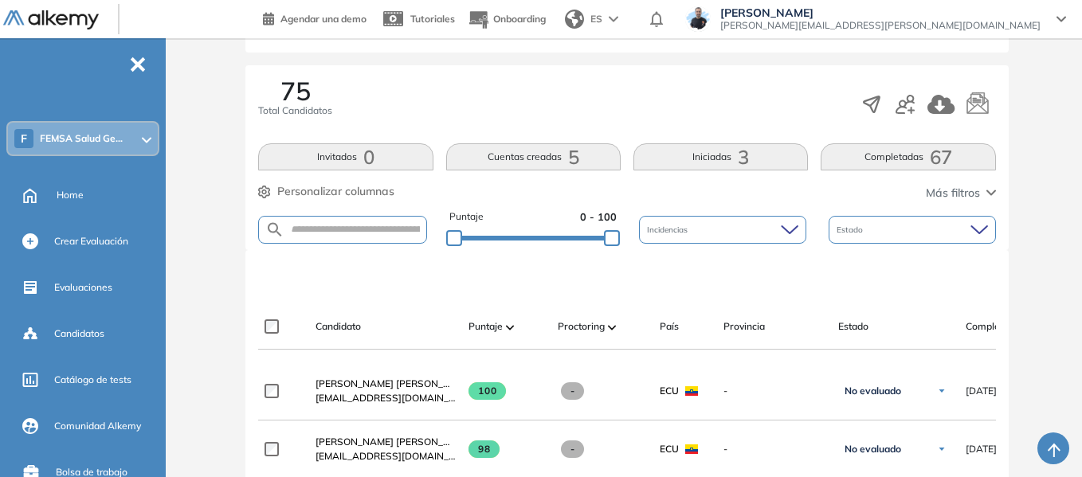
scroll to position [319, 0]
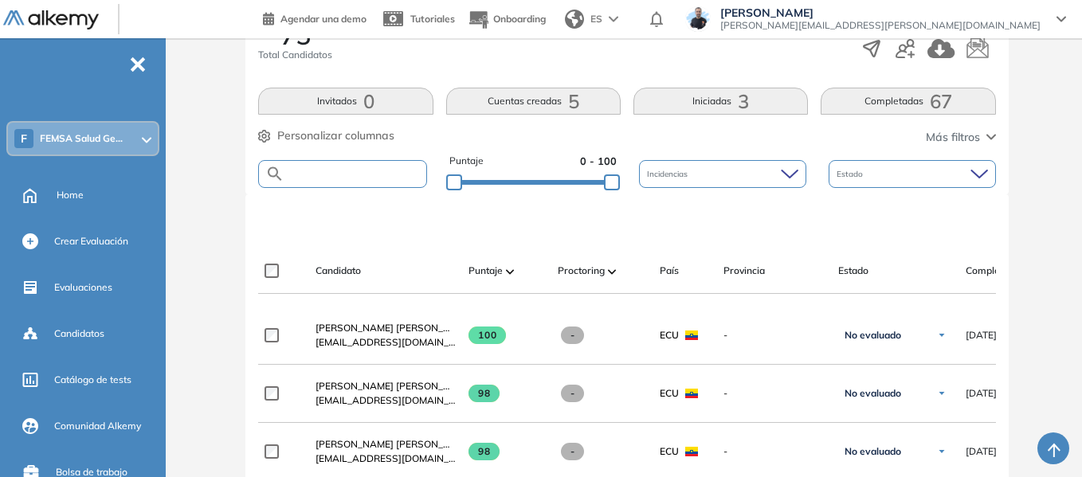
click at [394, 175] on input "text" at bounding box center [355, 174] width 141 height 12
type input "*******"
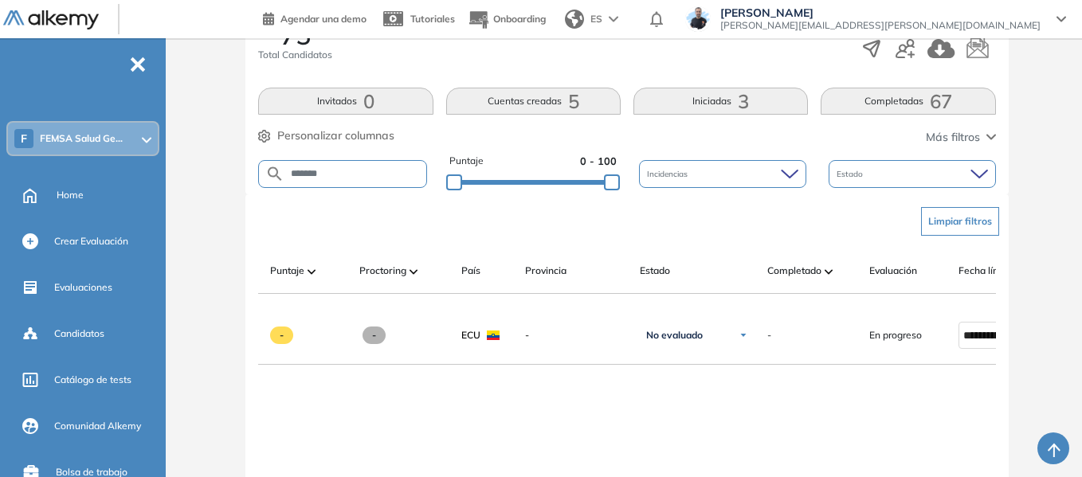
scroll to position [0, 0]
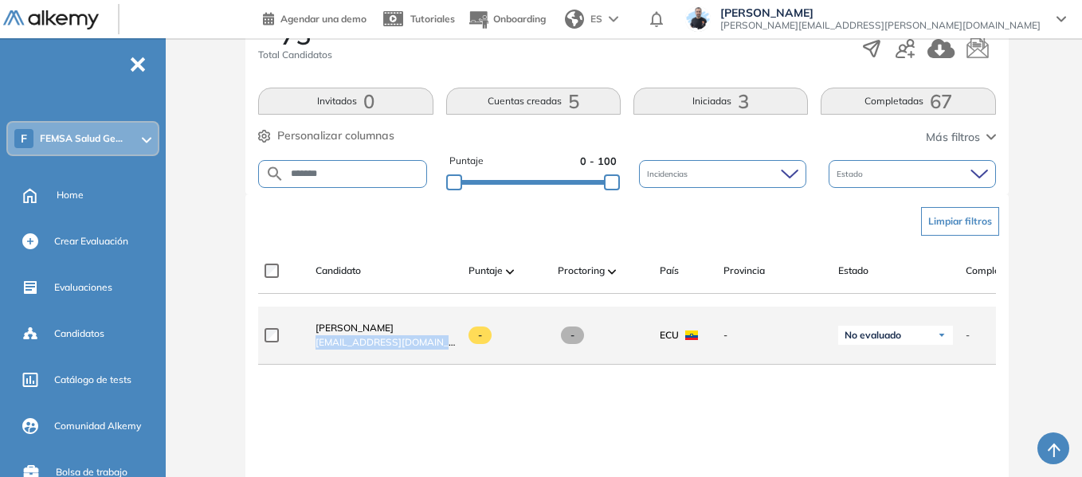
drag, startPoint x: 316, startPoint y: 349, endPoint x: 454, endPoint y: 352, distance: 138.7
click at [454, 350] on span "[EMAIL_ADDRESS][DOMAIN_NAME]" at bounding box center [386, 343] width 140 height 14
copy span "[EMAIL_ADDRESS][DOMAIN_NAME]"
